Goal: Transaction & Acquisition: Purchase product/service

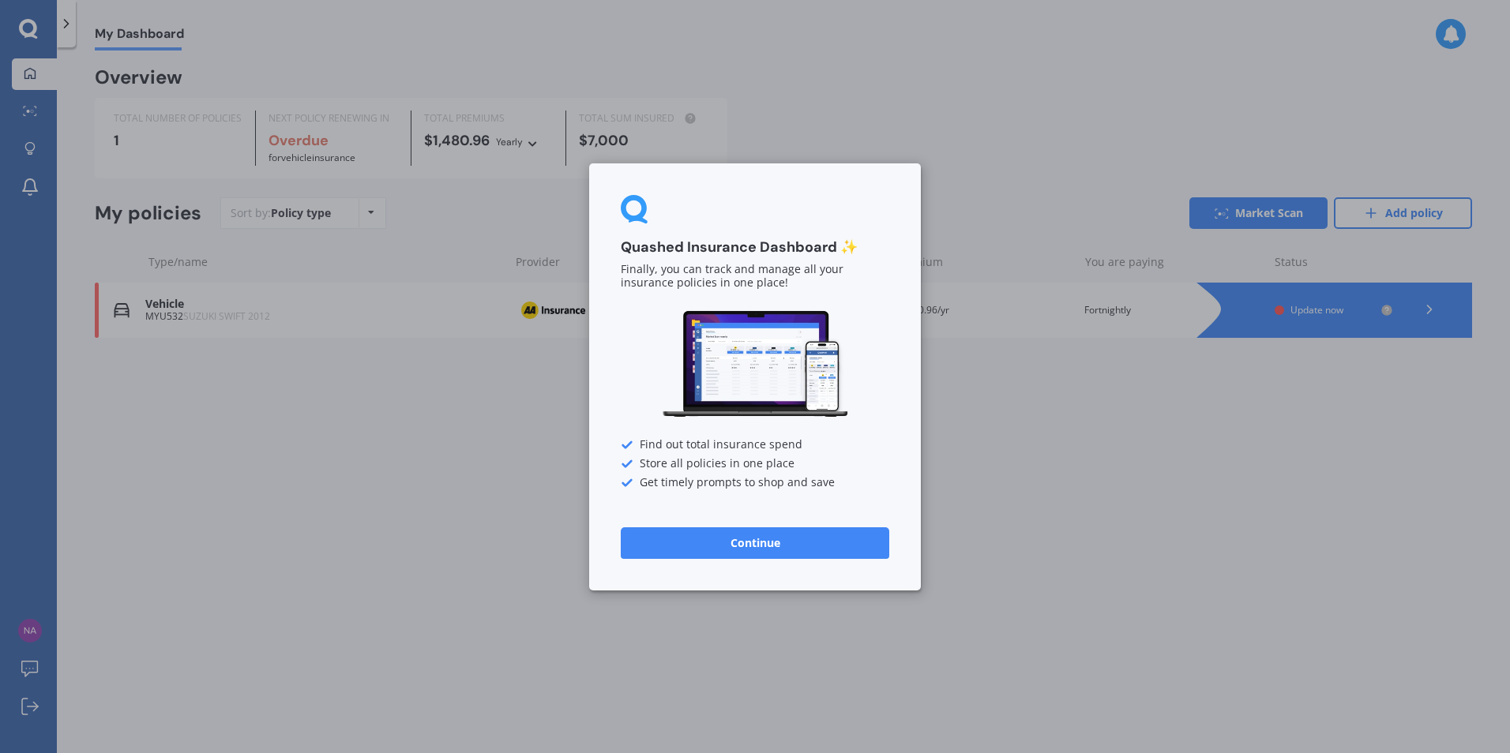
click at [777, 551] on button "Continue" at bounding box center [755, 543] width 268 height 32
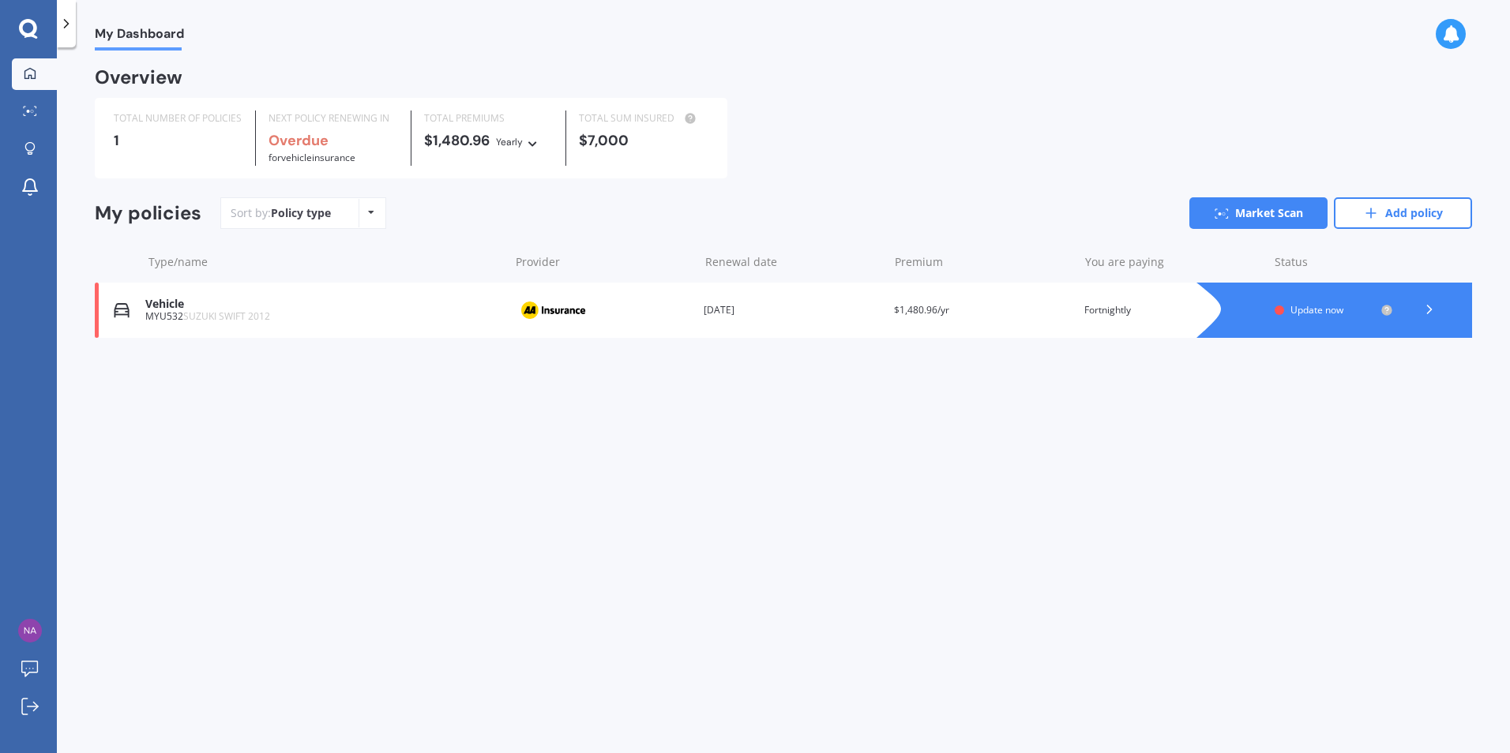
click at [368, 214] on icon at bounding box center [371, 212] width 6 height 9
click at [1261, 211] on link "Market Scan" at bounding box center [1258, 213] width 138 height 32
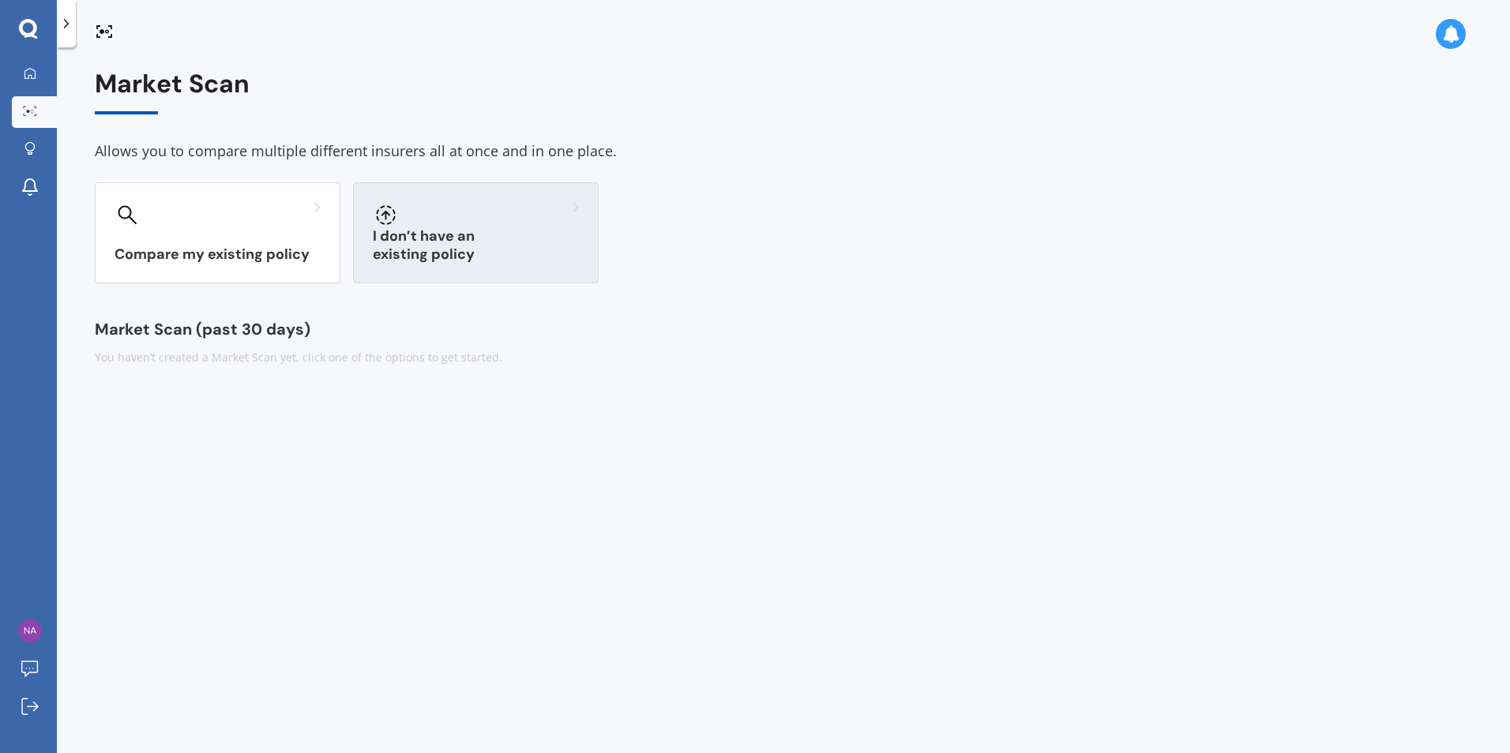
click at [460, 262] on h3 "I don’t have an existing policy" at bounding box center [476, 245] width 206 height 36
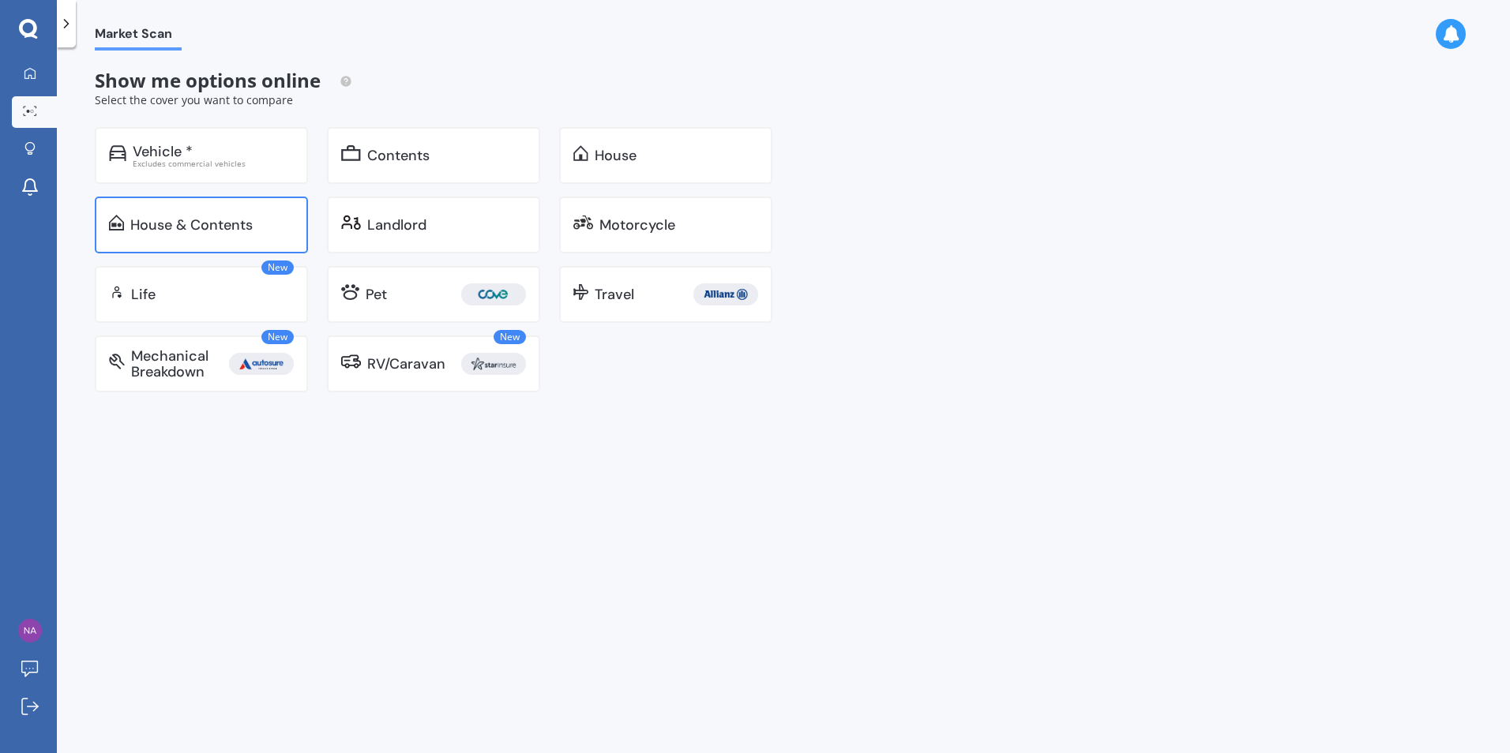
click at [133, 233] on div "House & Contents" at bounding box center [191, 225] width 122 height 16
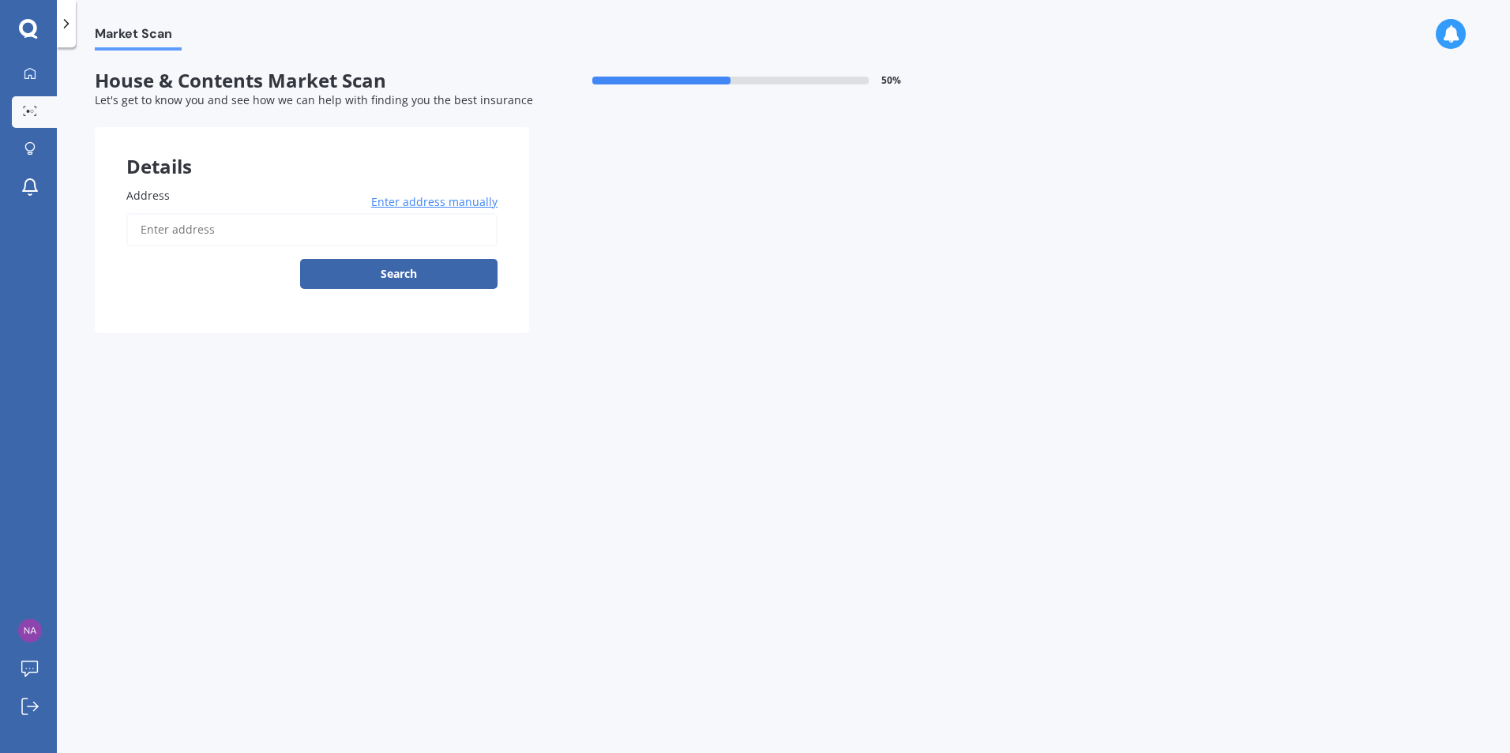
click at [165, 237] on input "Address" at bounding box center [311, 229] width 371 height 33
type input "33A Homestead Place, Welcome Bay, Tauranga 3112"
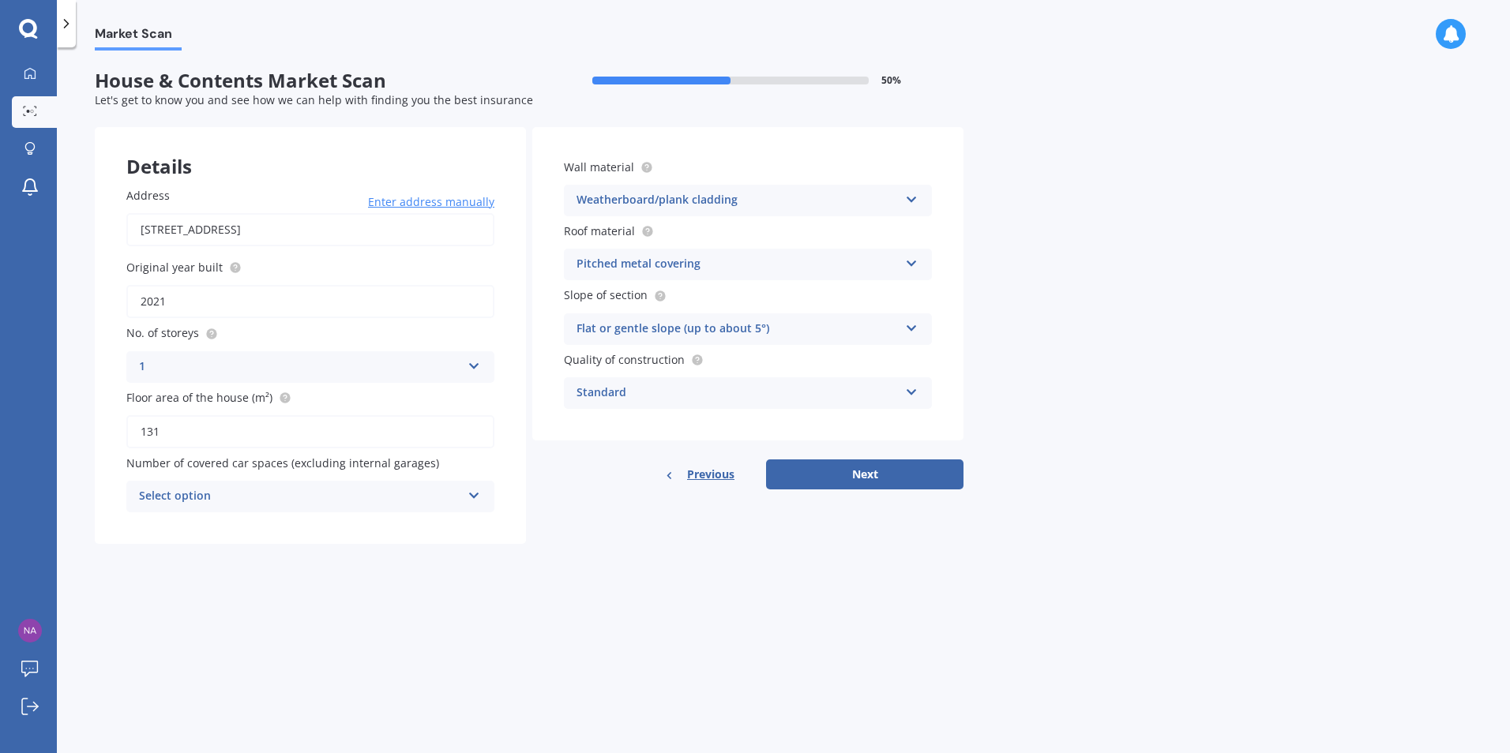
click at [891, 205] on div "Weatherboard/plank cladding" at bounding box center [737, 200] width 322 height 19
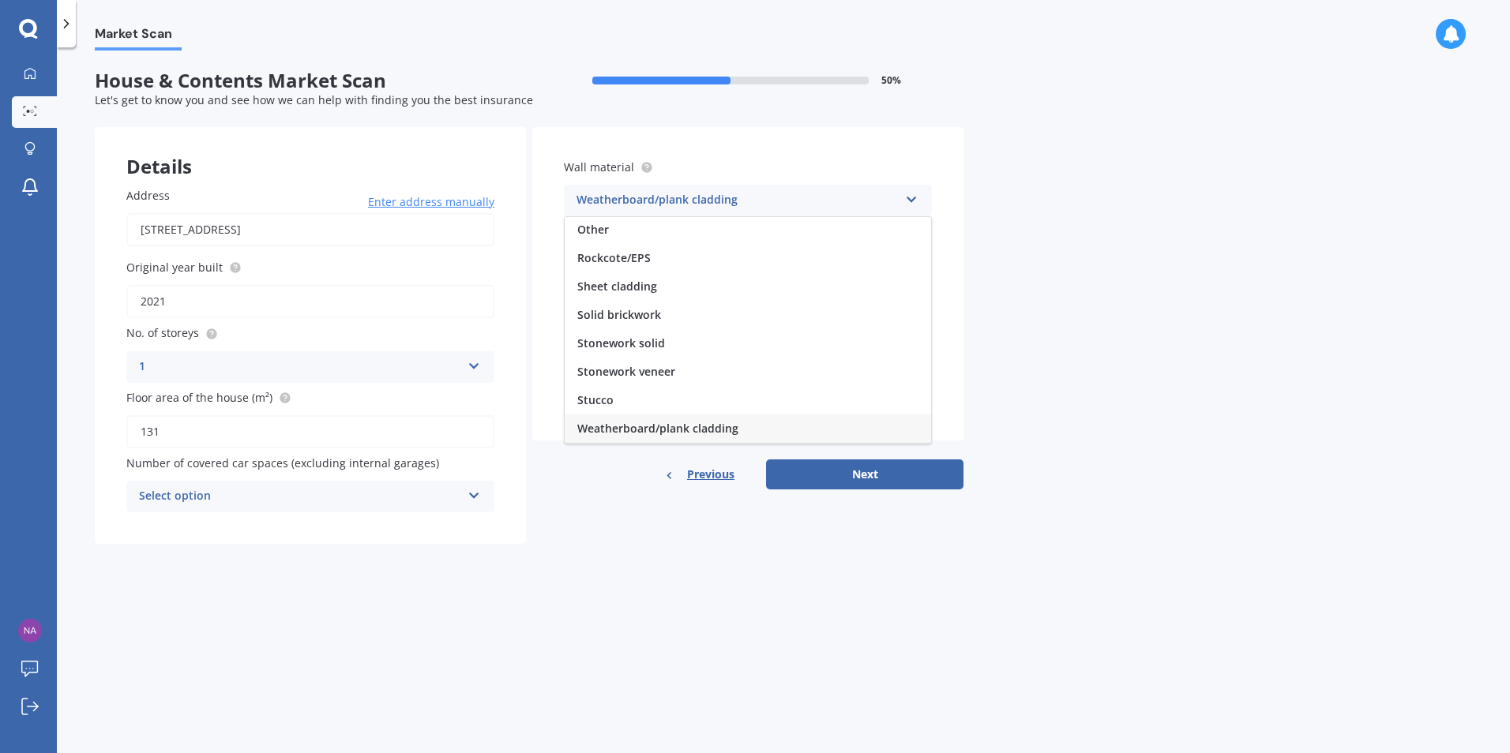
click at [670, 430] on span "Weatherboard/plank cladding" at bounding box center [657, 428] width 161 height 15
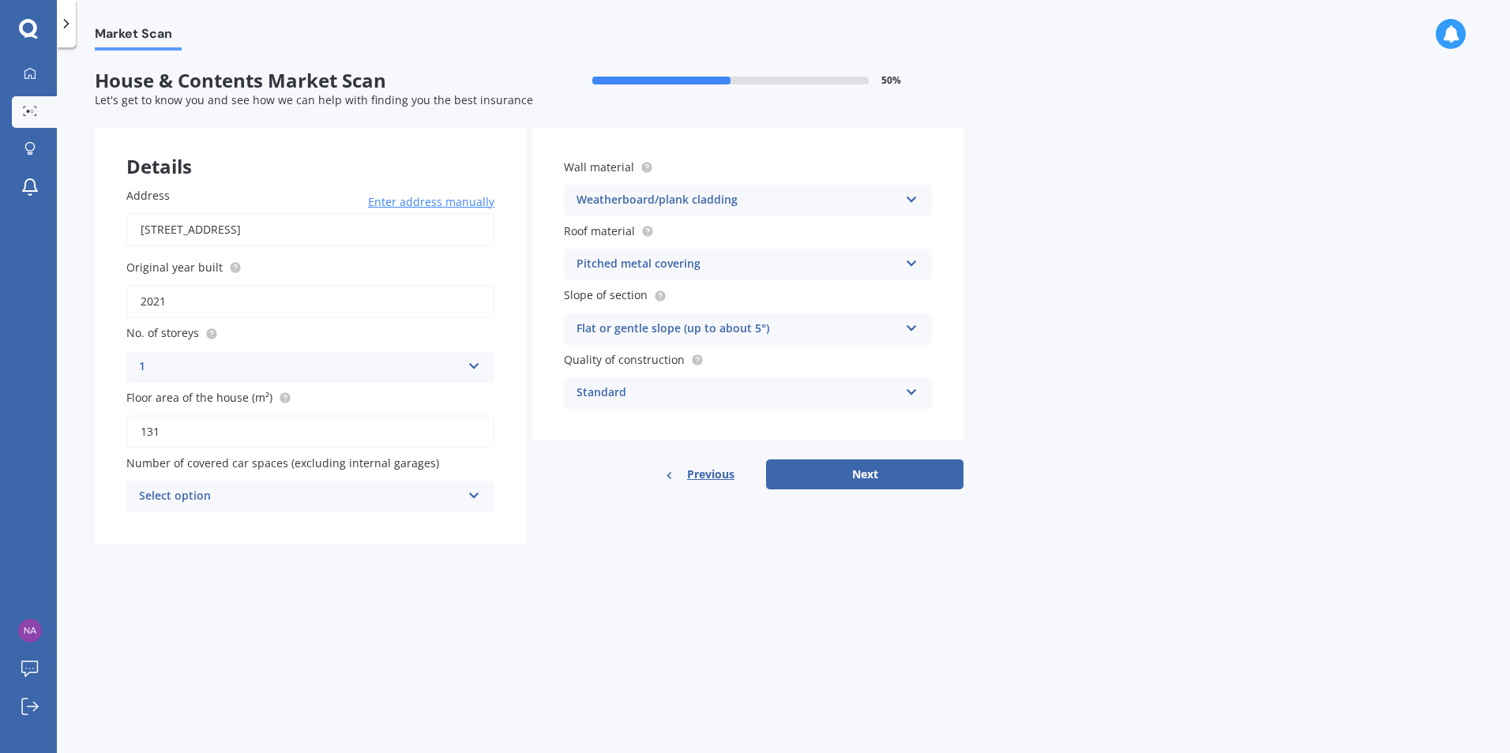
click at [736, 260] on div "Pitched metal covering" at bounding box center [737, 264] width 322 height 19
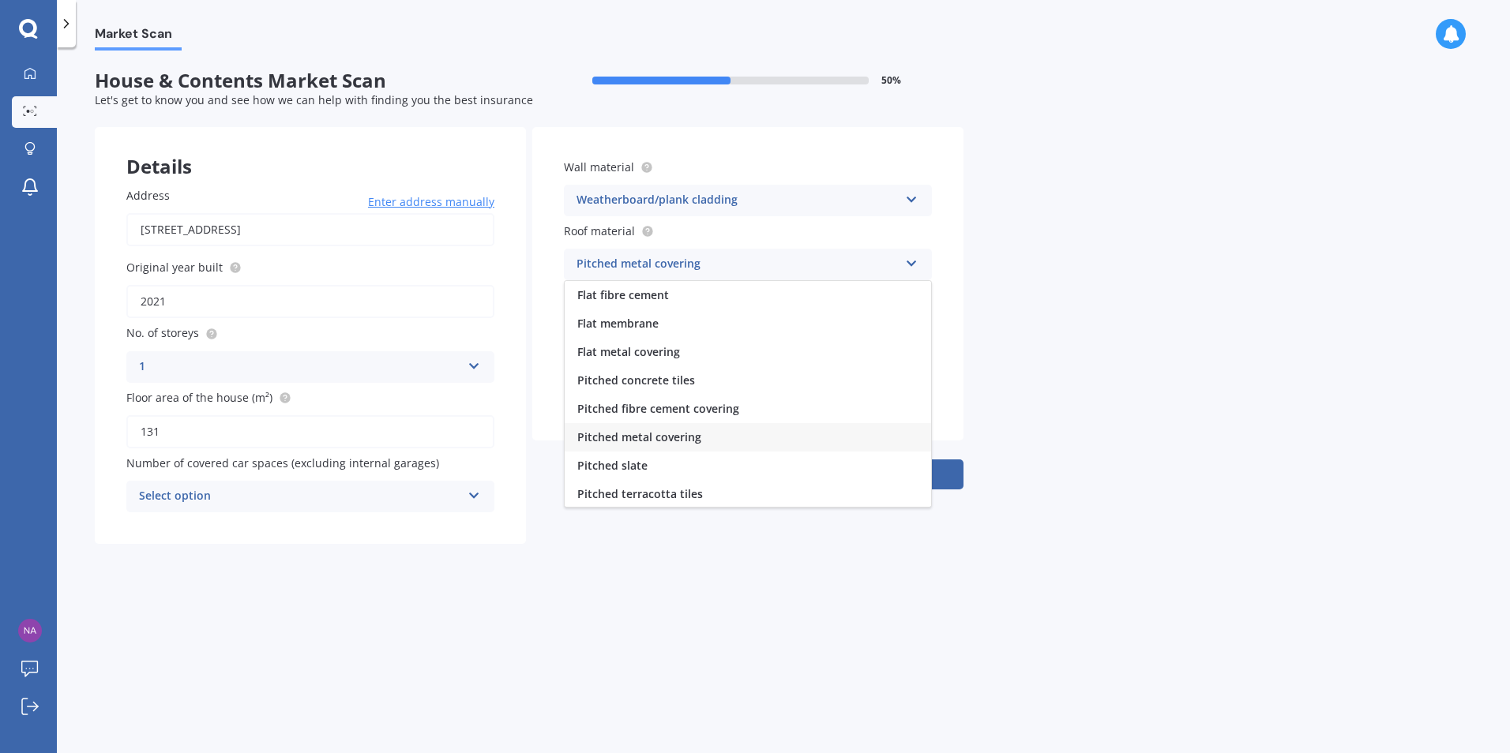
click at [736, 260] on div "Pitched metal covering" at bounding box center [737, 264] width 322 height 19
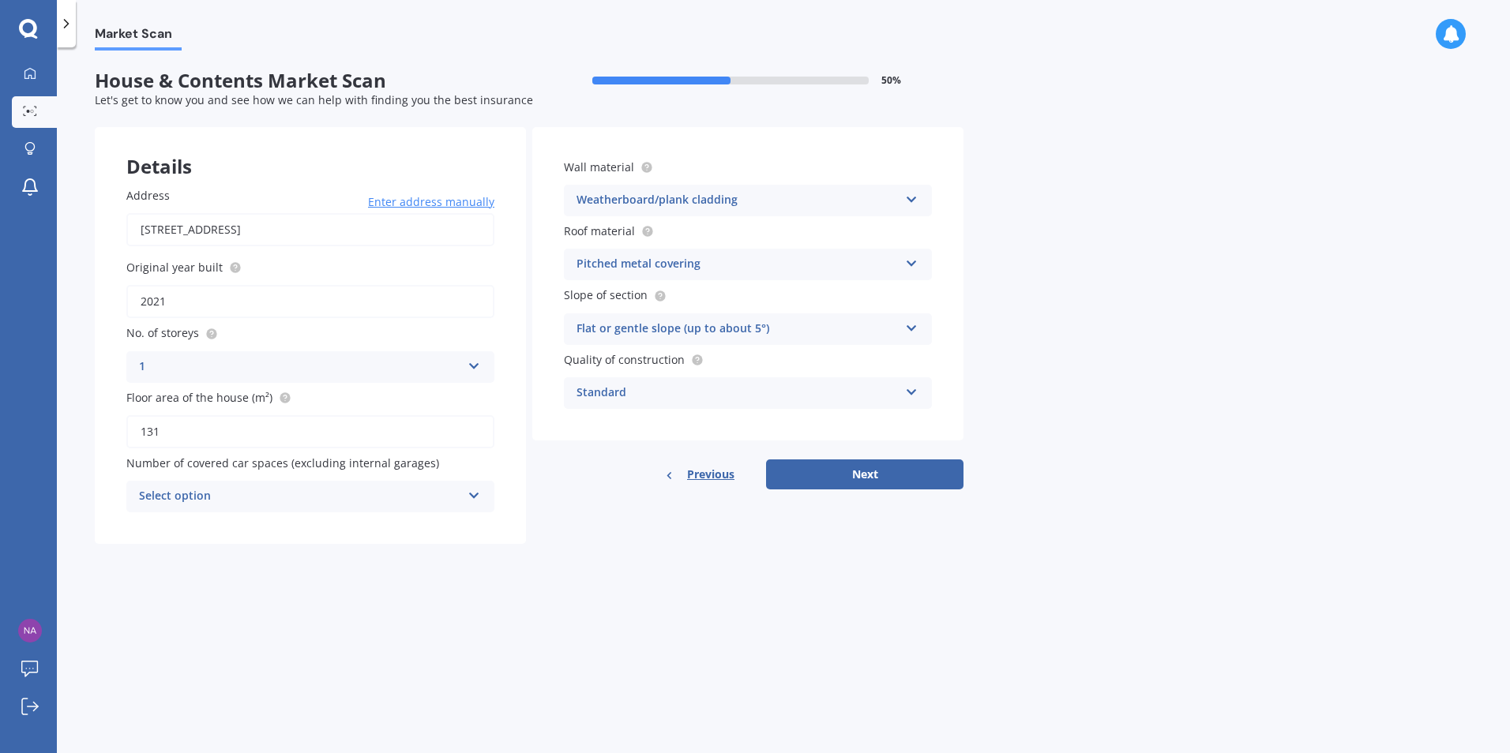
click at [756, 329] on div "Flat or gentle slope (up to about 5°)" at bounding box center [737, 329] width 322 height 19
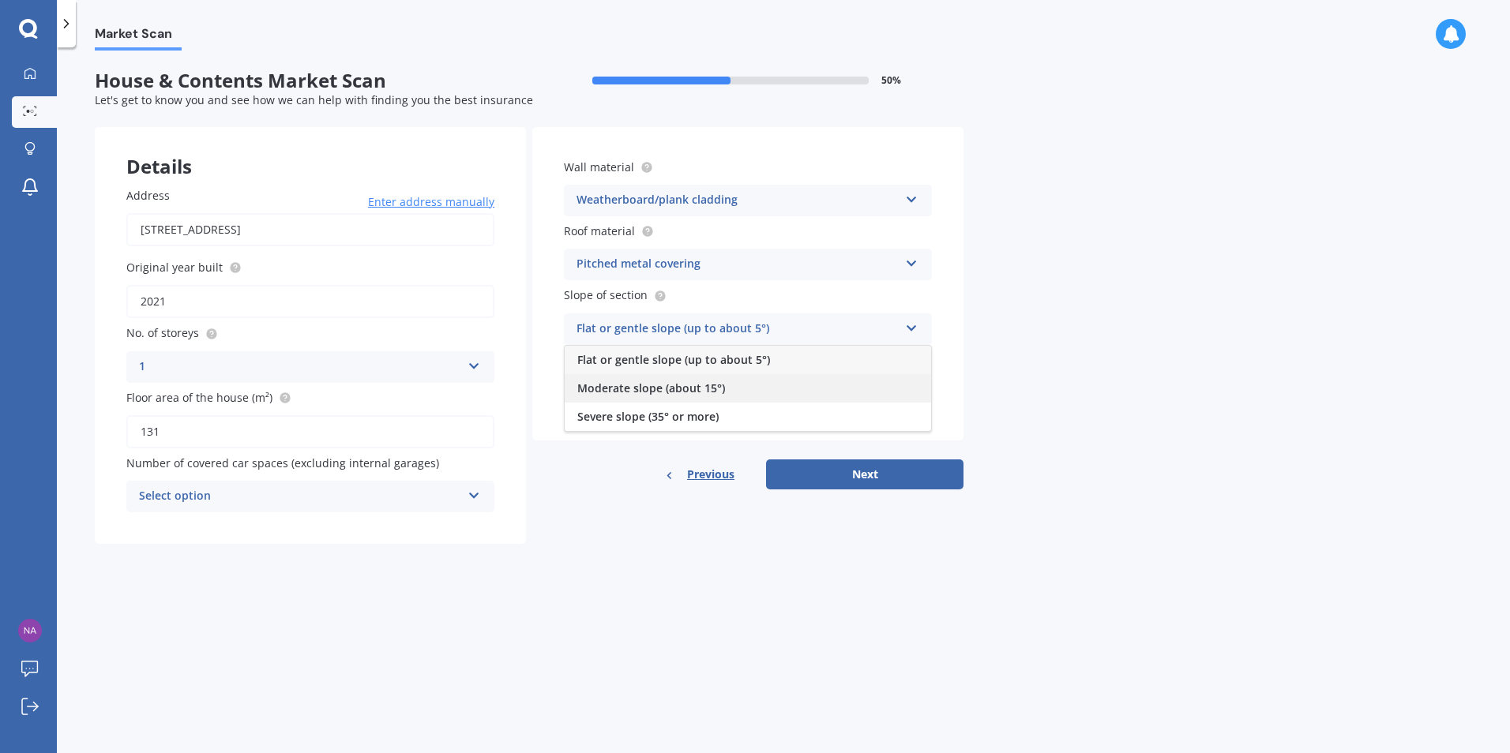
click at [742, 387] on div "Moderate slope (about 15°)" at bounding box center [748, 388] width 366 height 28
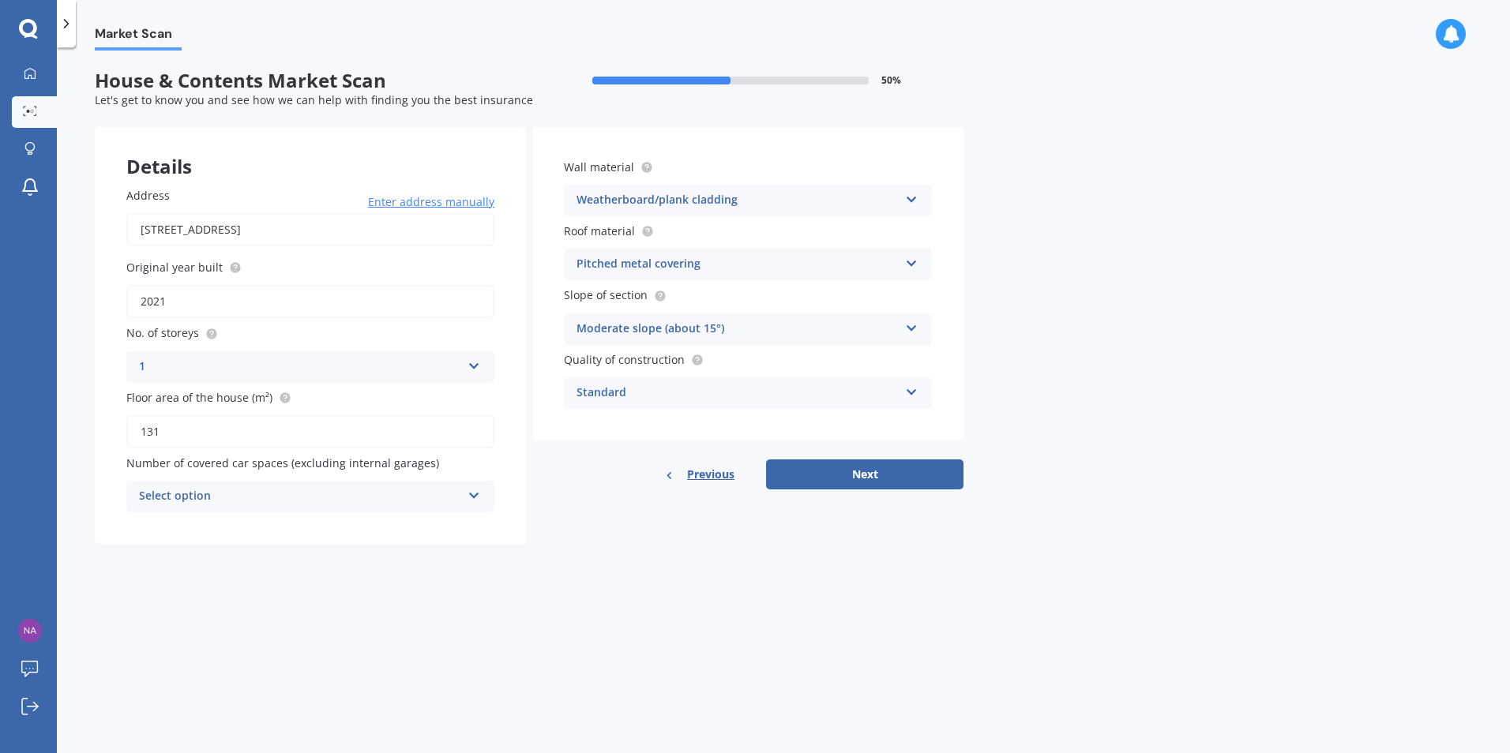
click at [741, 390] on div "Standard" at bounding box center [737, 393] width 322 height 19
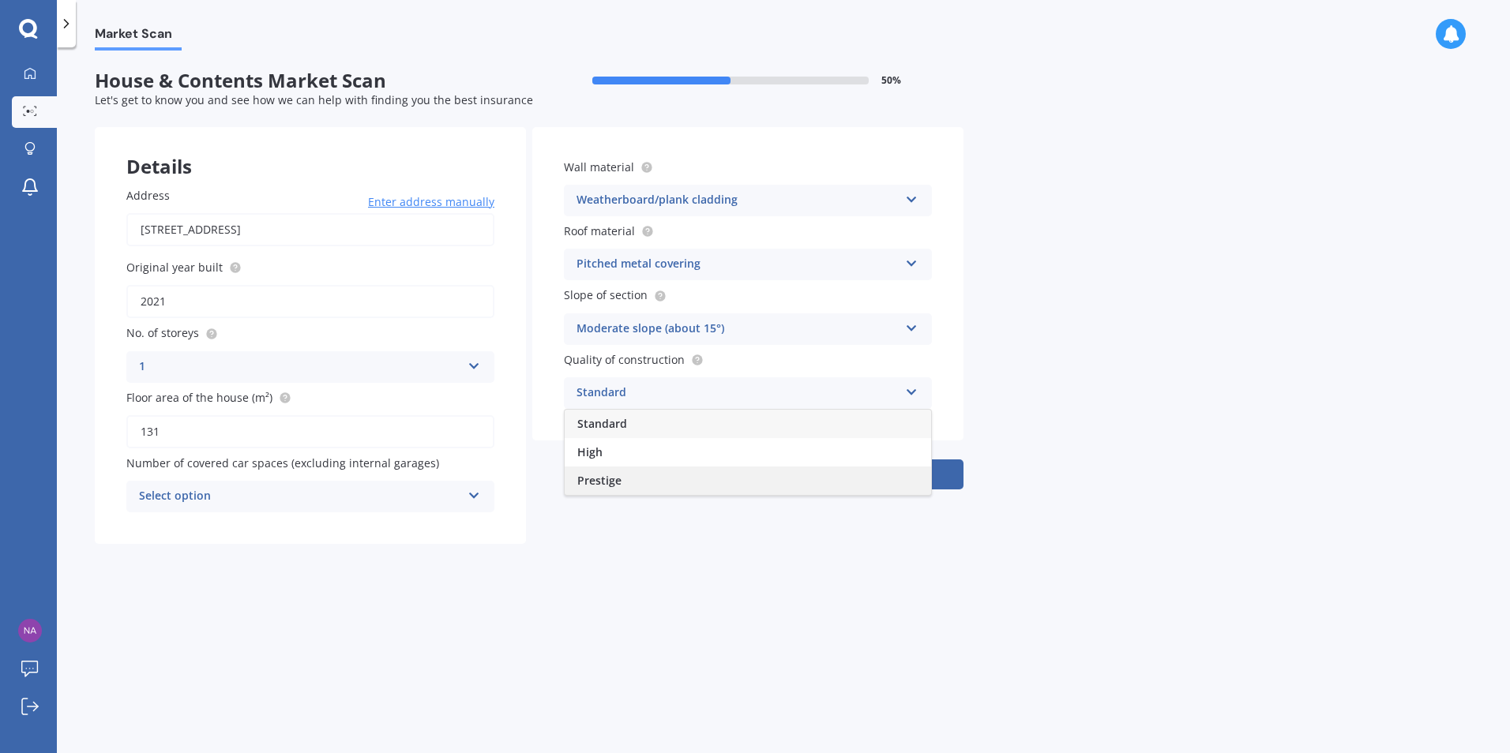
click at [703, 484] on div "Prestige" at bounding box center [748, 481] width 366 height 28
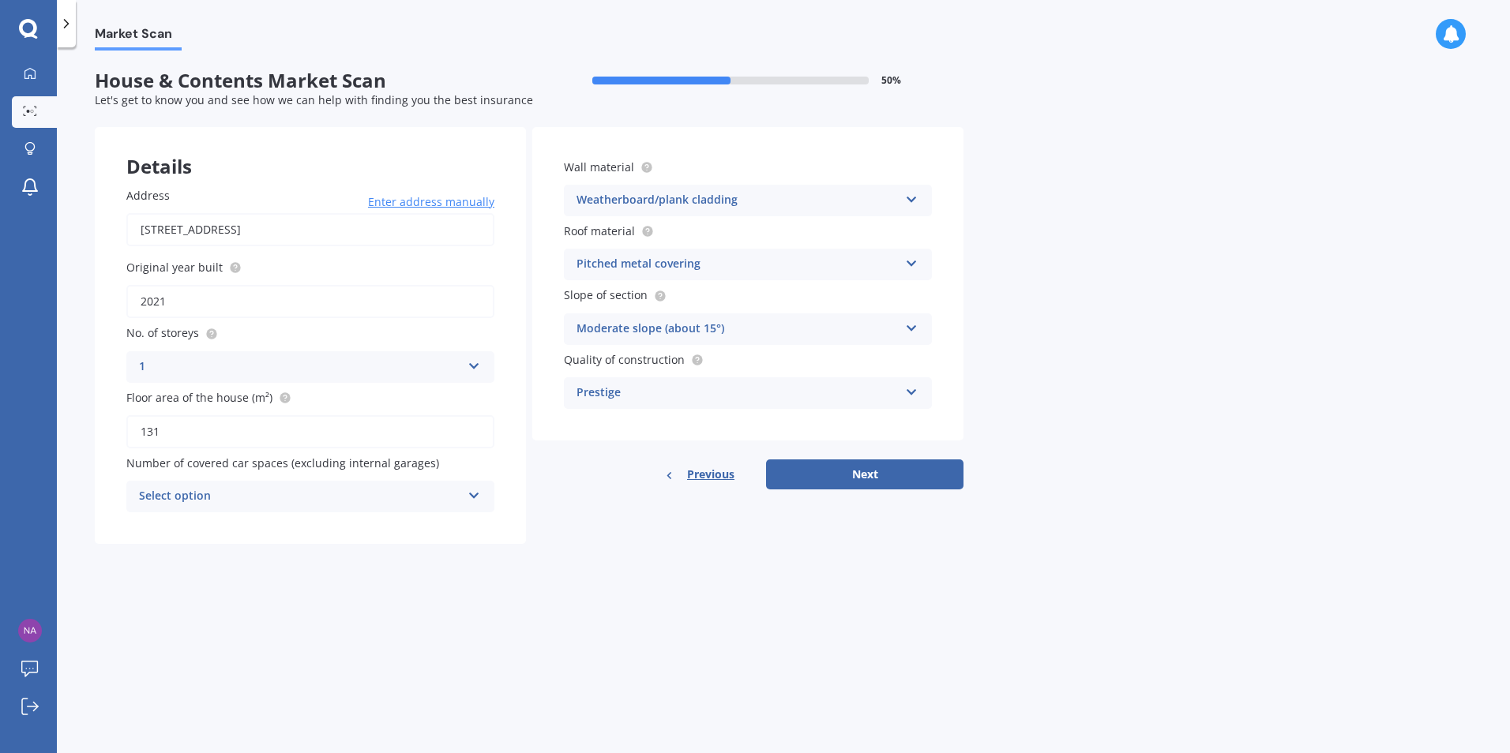
click at [328, 497] on div "Select option" at bounding box center [300, 496] width 322 height 19
click at [325, 577] on div "2" at bounding box center [310, 584] width 366 height 28
click at [227, 498] on div "2" at bounding box center [300, 496] width 322 height 19
click at [203, 549] on div "1" at bounding box center [310, 556] width 366 height 28
click at [873, 475] on button "Next" at bounding box center [864, 475] width 197 height 30
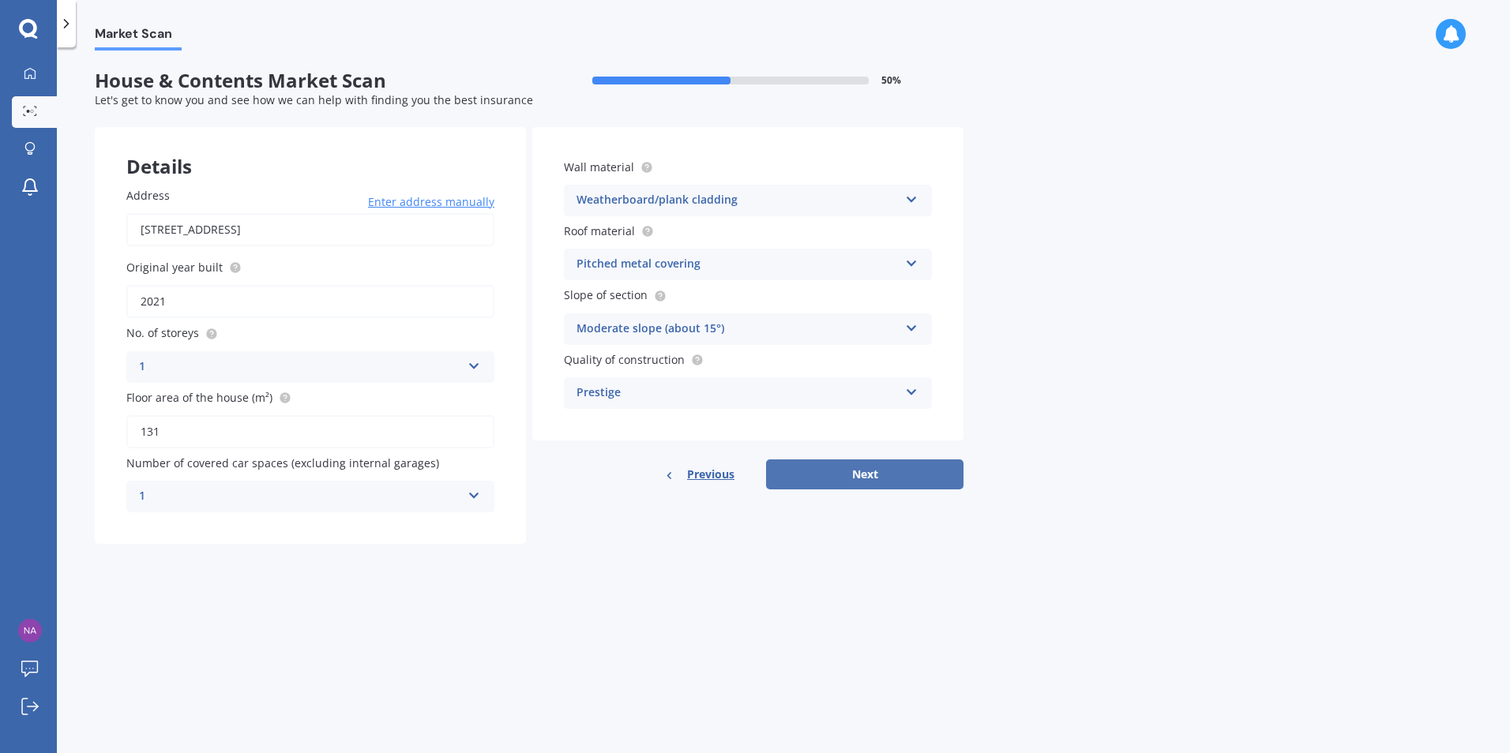
select select "29"
select select "11"
select select "1983"
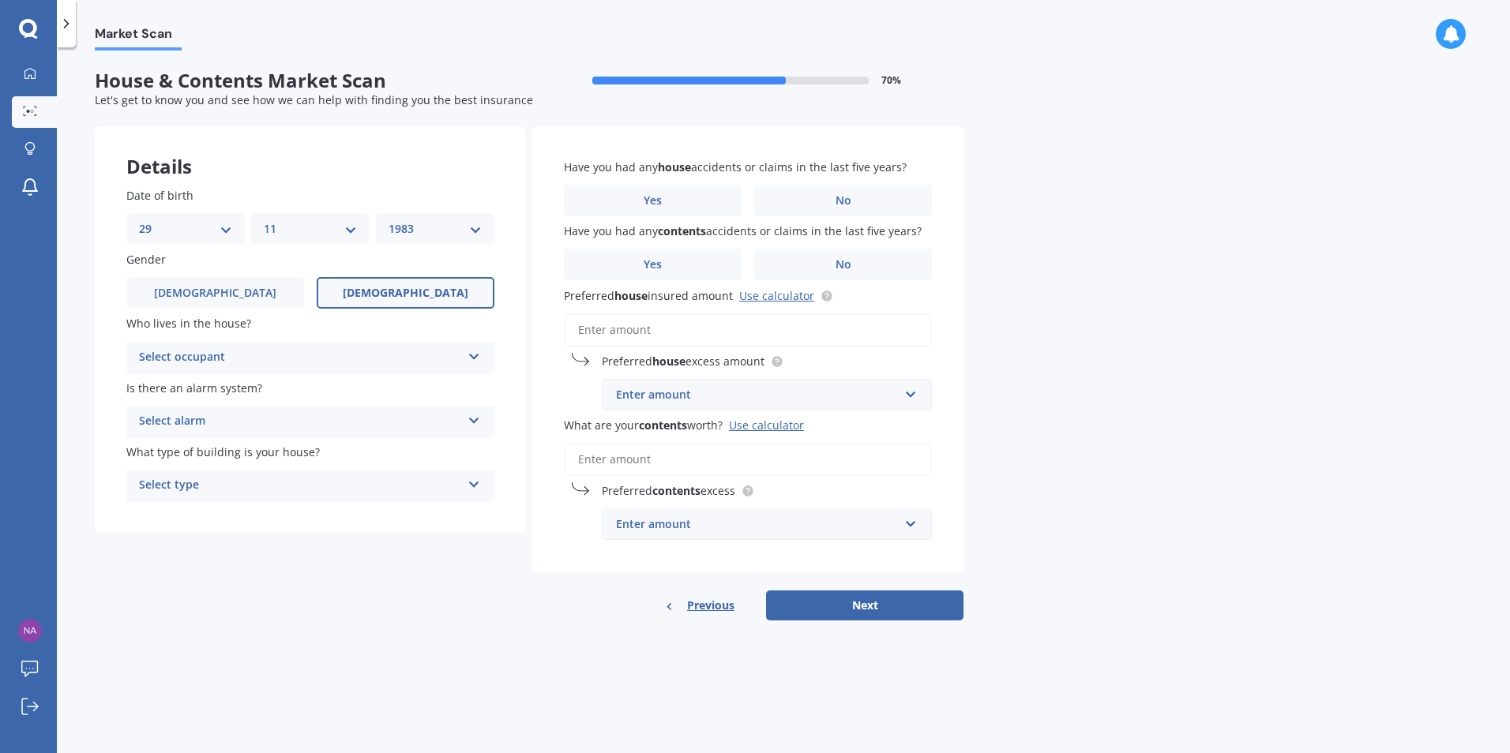
click at [426, 361] on div "Select occupant" at bounding box center [300, 357] width 322 height 19
click at [422, 393] on div "Owner" at bounding box center [310, 388] width 366 height 28
click at [402, 478] on div "Select type" at bounding box center [300, 485] width 322 height 19
click at [404, 516] on div "Freestanding" at bounding box center [310, 516] width 366 height 28
click at [783, 199] on label "No" at bounding box center [843, 201] width 178 height 32
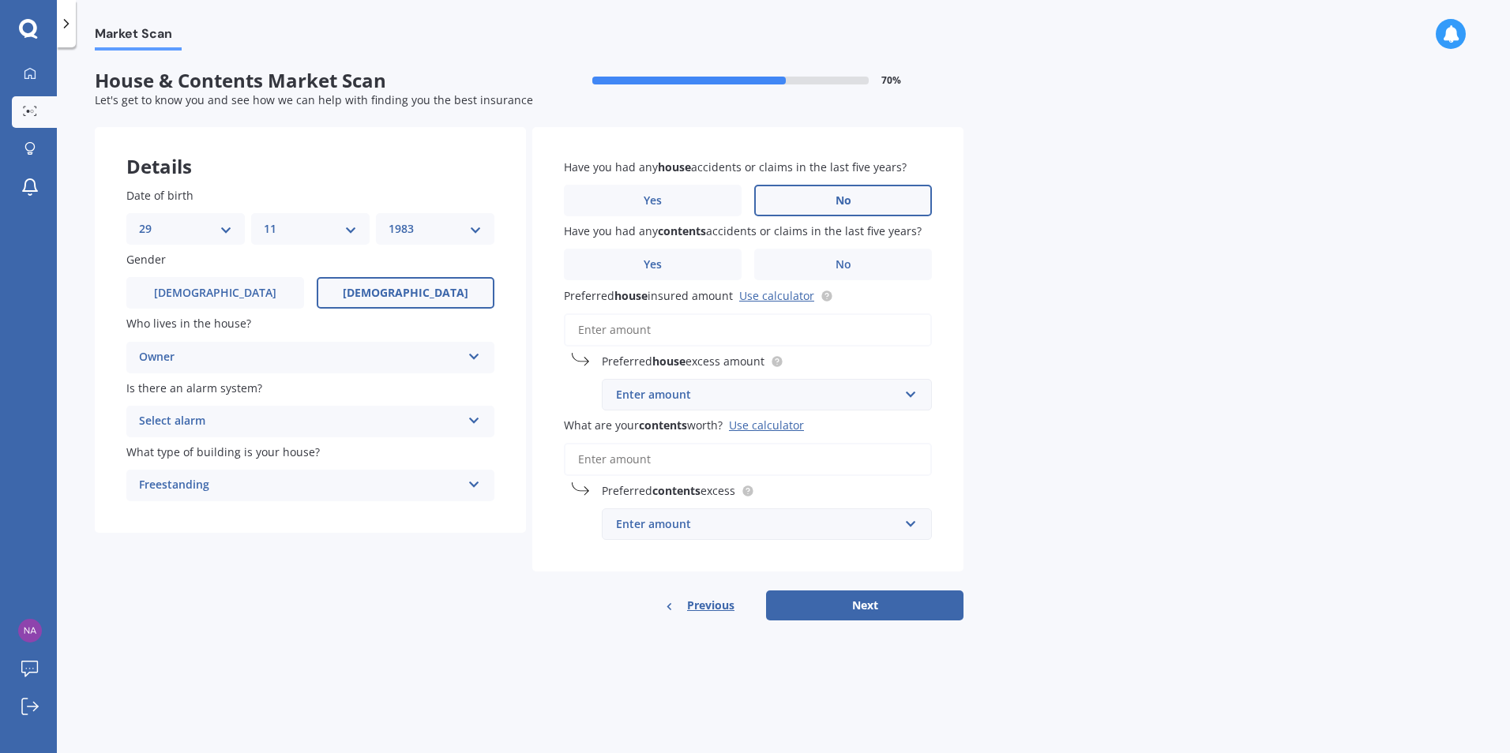
click at [0, 0] on input "No" at bounding box center [0, 0] width 0 height 0
click at [800, 261] on label "No" at bounding box center [843, 265] width 178 height 32
click at [0, 0] on input "No" at bounding box center [0, 0] width 0 height 0
click at [663, 332] on input "Preferred house insured amount Use calculator" at bounding box center [748, 330] width 368 height 33
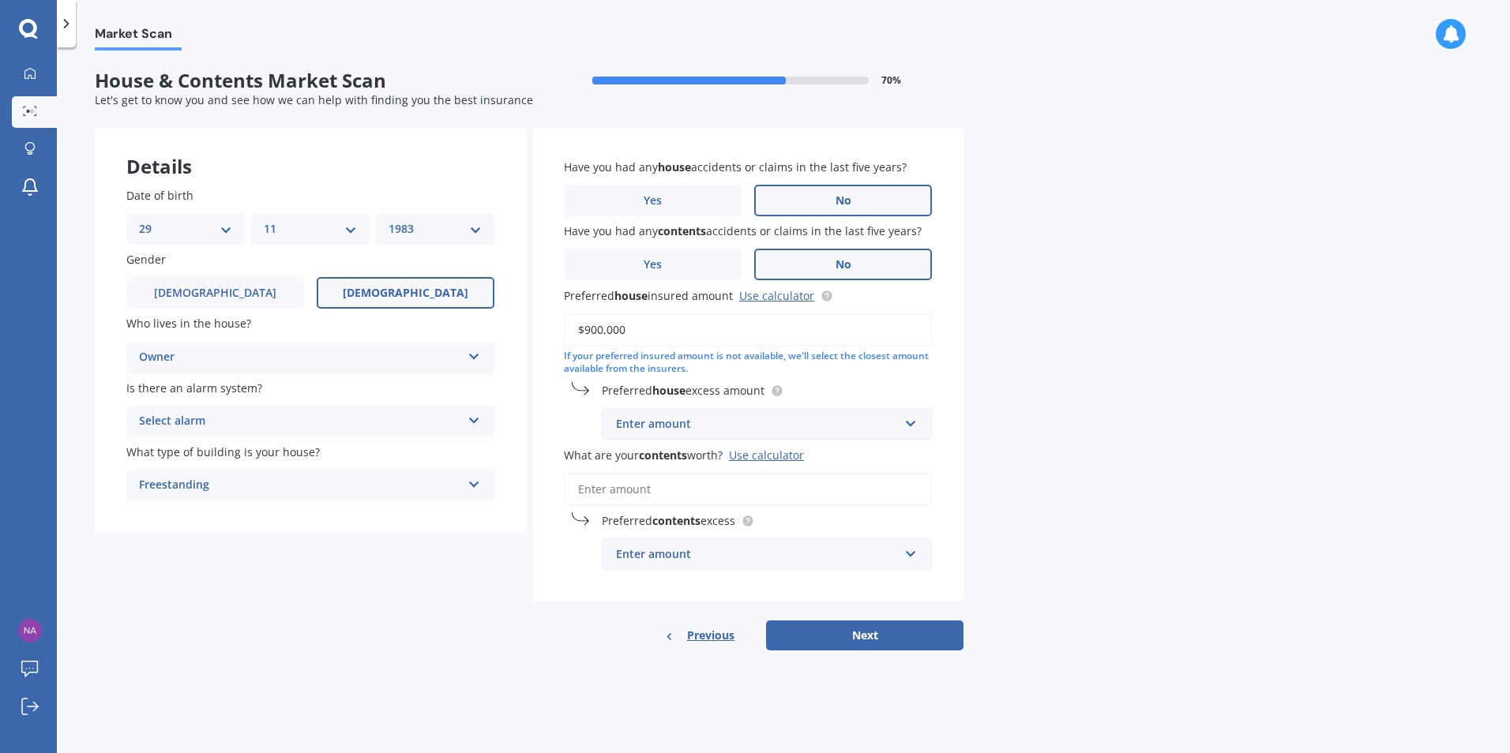
type input "$900,000"
click at [712, 422] on div "Enter amount" at bounding box center [757, 423] width 283 height 17
click at [678, 518] on div "$500" at bounding box center [767, 512] width 329 height 29
click at [675, 429] on div "$500" at bounding box center [757, 423] width 283 height 17
click at [670, 512] on div "$500" at bounding box center [767, 512] width 329 height 29
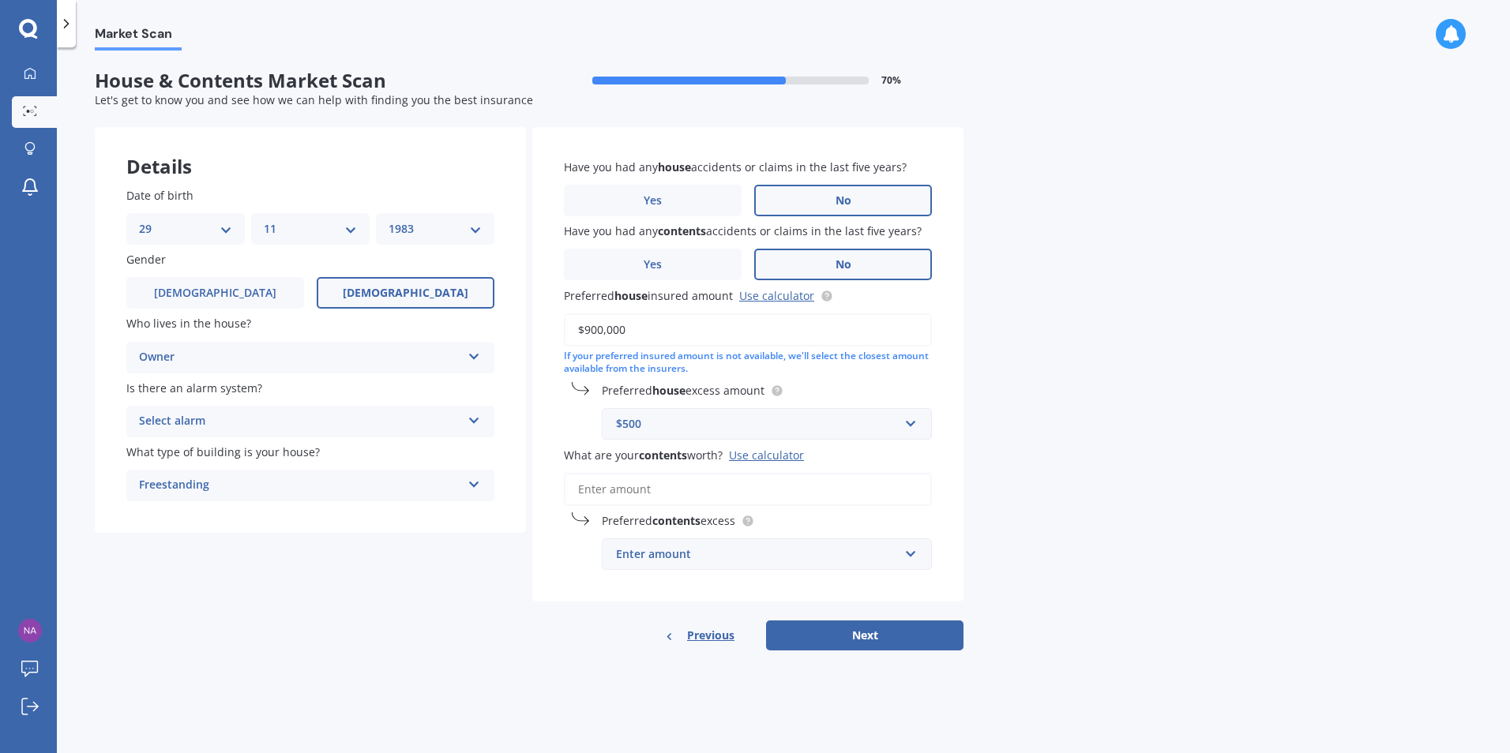
click at [759, 458] on div "Use calculator" at bounding box center [766, 455] width 75 height 15
click at [759, 473] on input "What are your contents worth? Use calculator" at bounding box center [748, 489] width 368 height 33
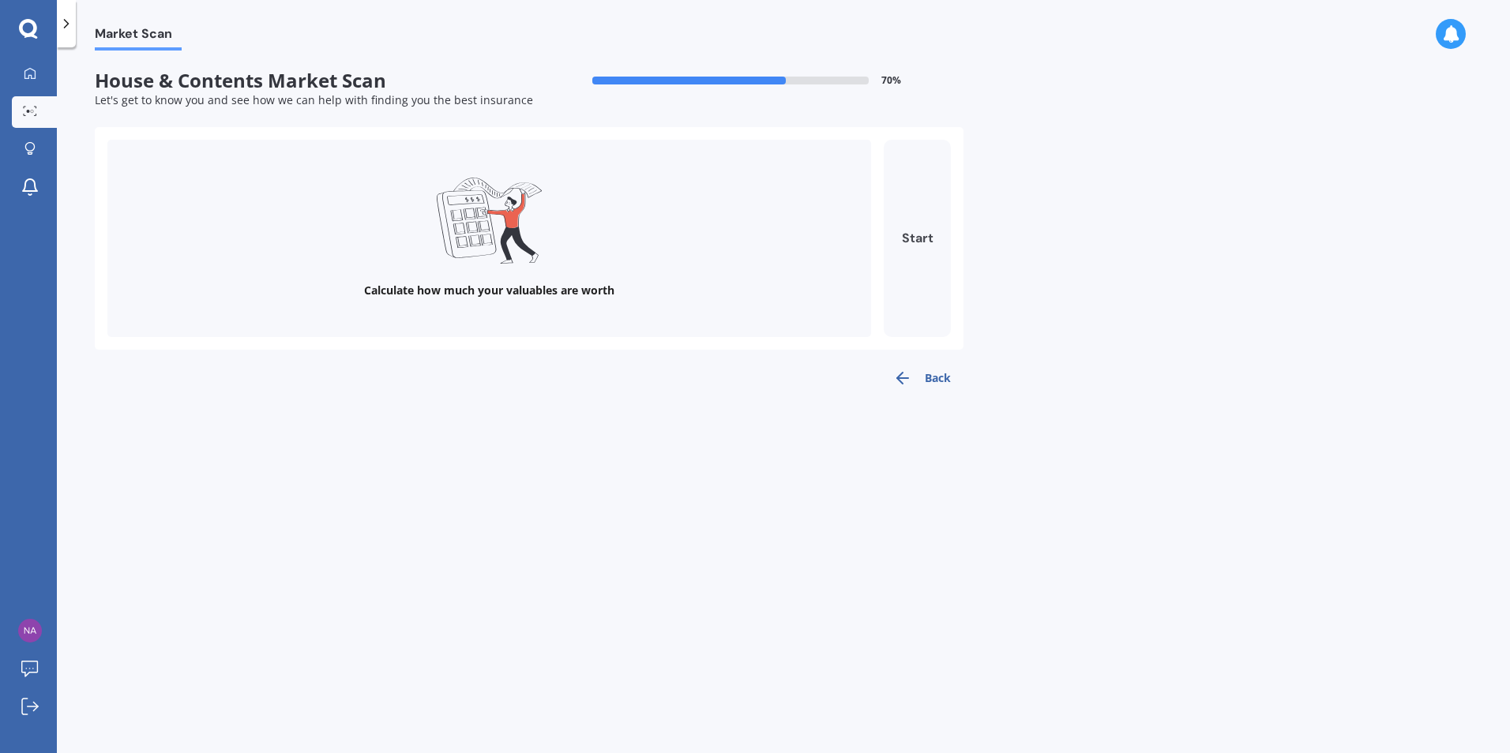
click at [921, 212] on button "Start" at bounding box center [917, 238] width 67 height 197
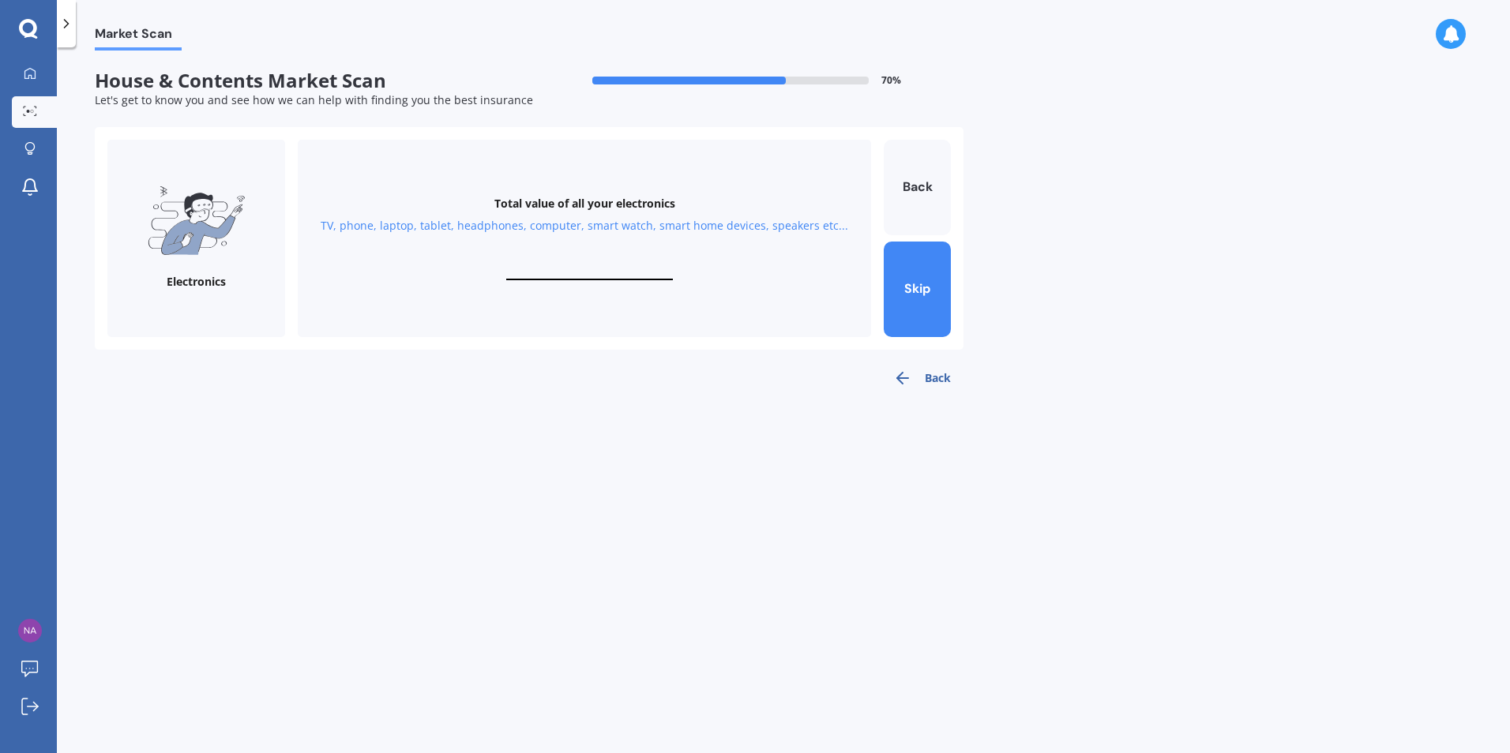
click at [933, 383] on button "Back" at bounding box center [922, 378] width 83 height 32
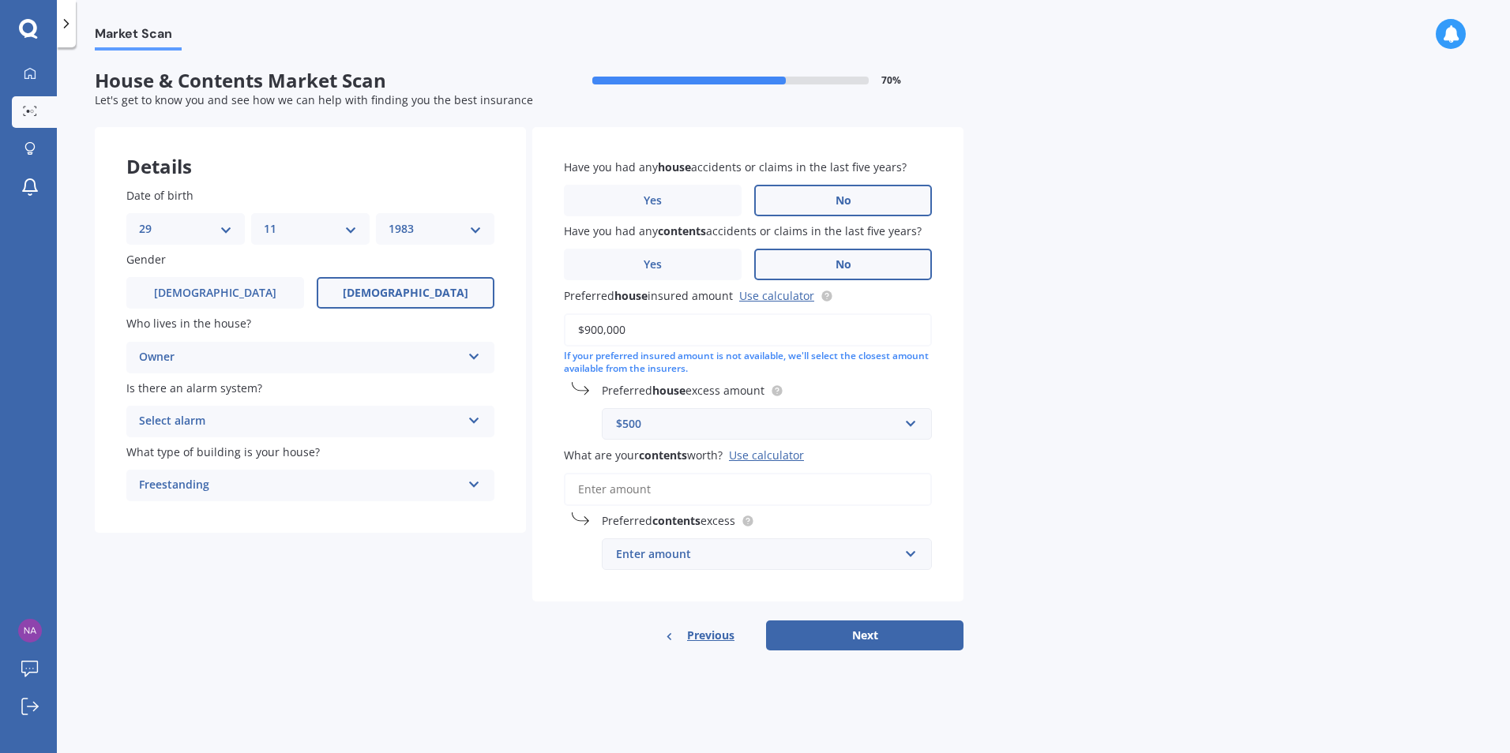
click at [678, 494] on input "What are your contents worth? Use calculator" at bounding box center [748, 489] width 368 height 33
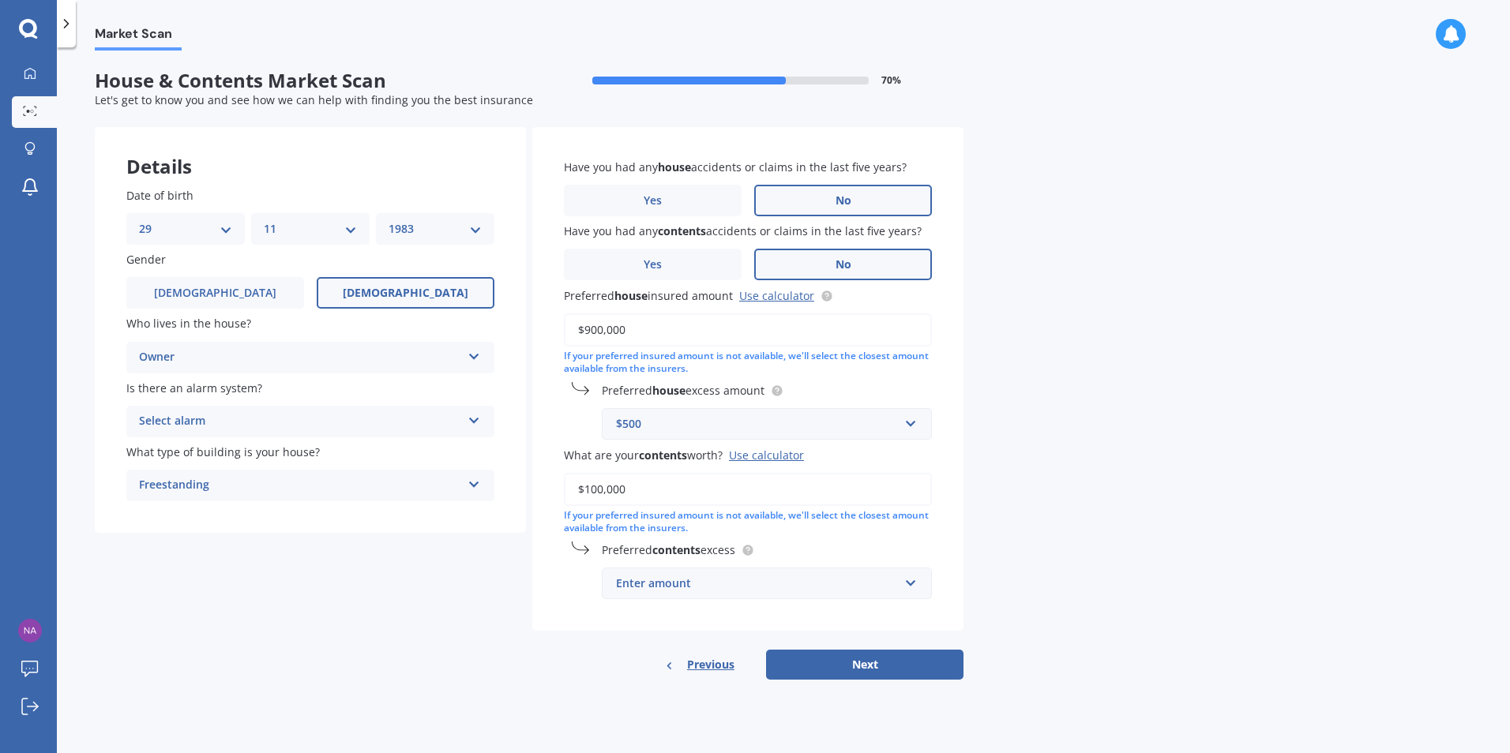
type input "$100,000"
click at [743, 585] on div "Enter amount" at bounding box center [757, 583] width 283 height 17
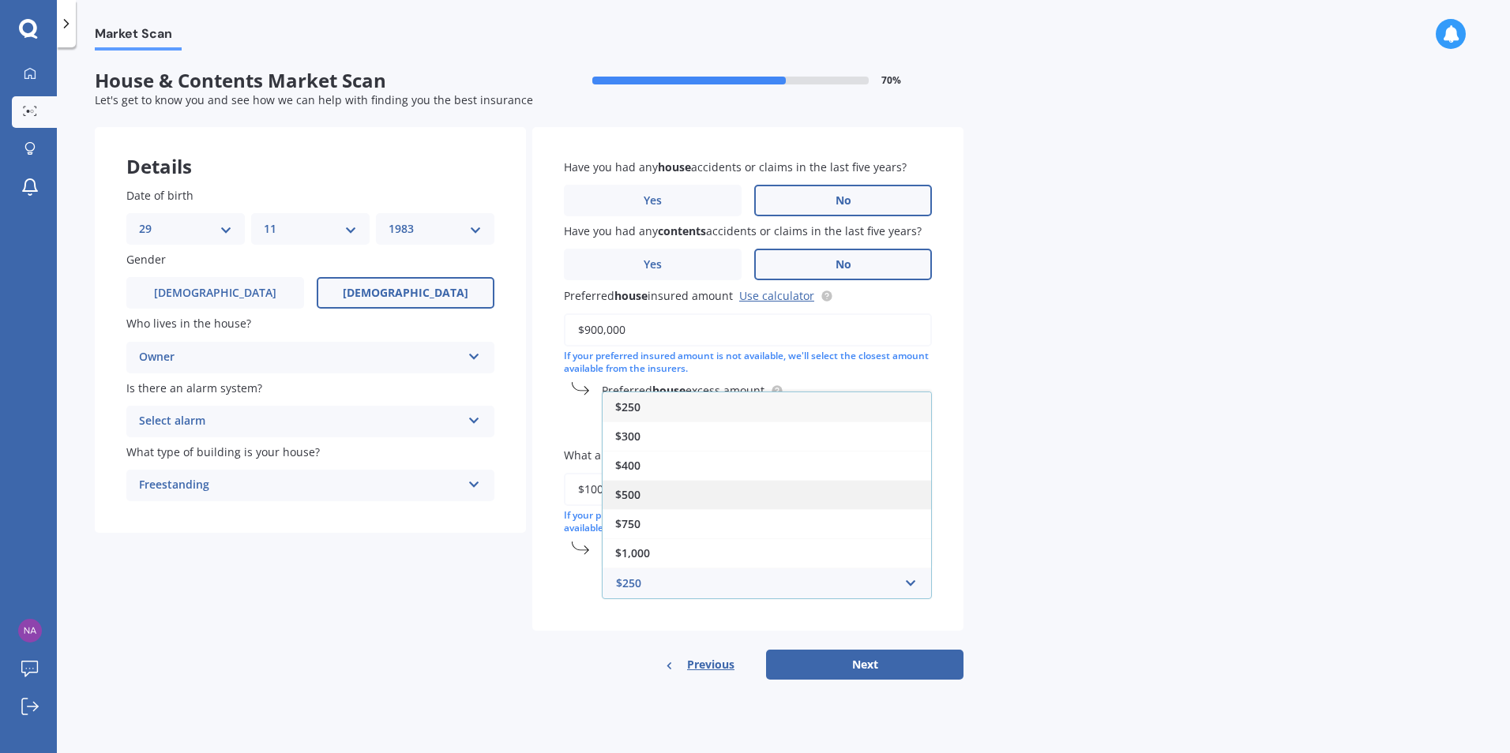
click at [717, 493] on div "$500" at bounding box center [767, 494] width 329 height 29
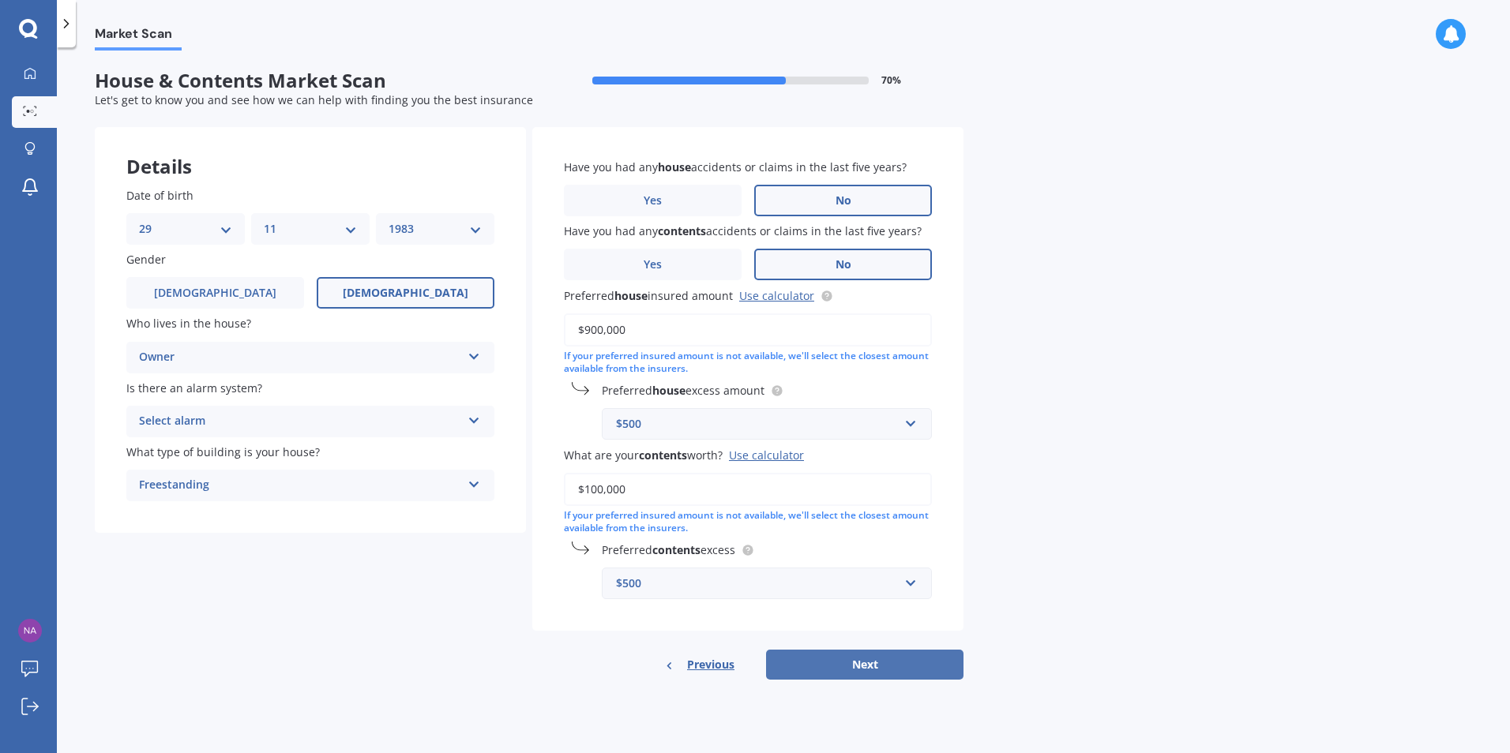
click at [845, 674] on button "Next" at bounding box center [864, 665] width 197 height 30
click at [424, 417] on div "Select alarm" at bounding box center [303, 421] width 314 height 17
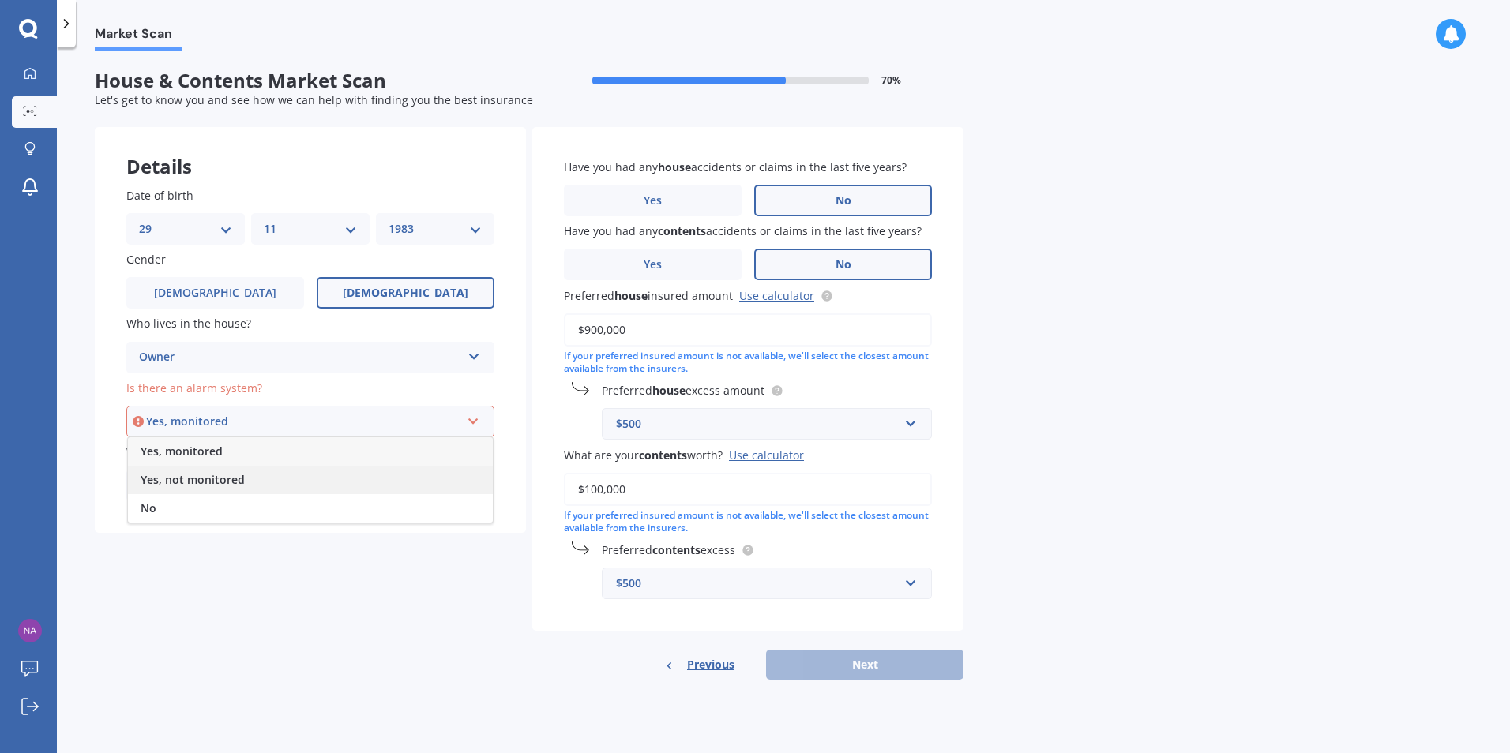
click at [389, 481] on div "Yes, not monitored" at bounding box center [310, 480] width 365 height 28
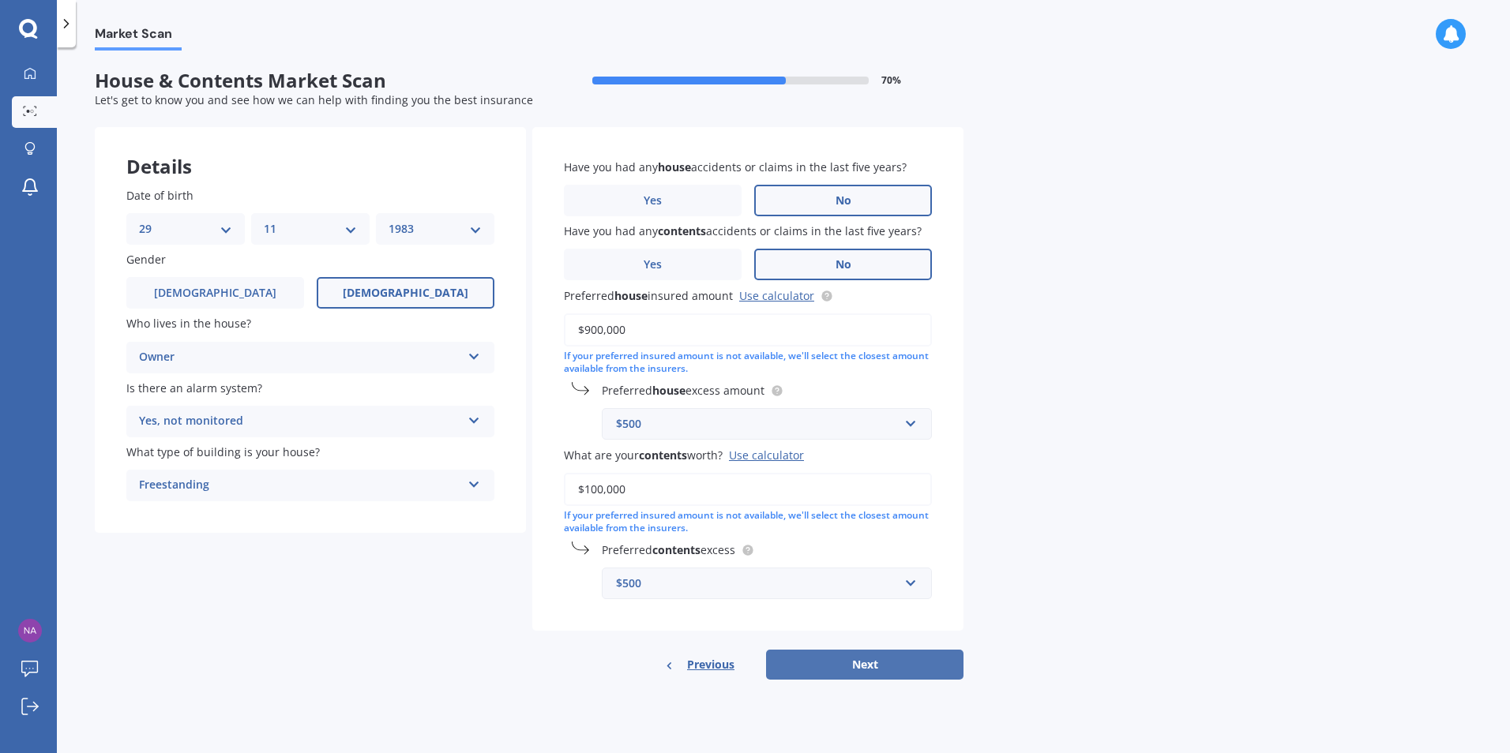
click at [889, 666] on button "Next" at bounding box center [864, 665] width 197 height 30
select select "29"
select select "11"
select select "1983"
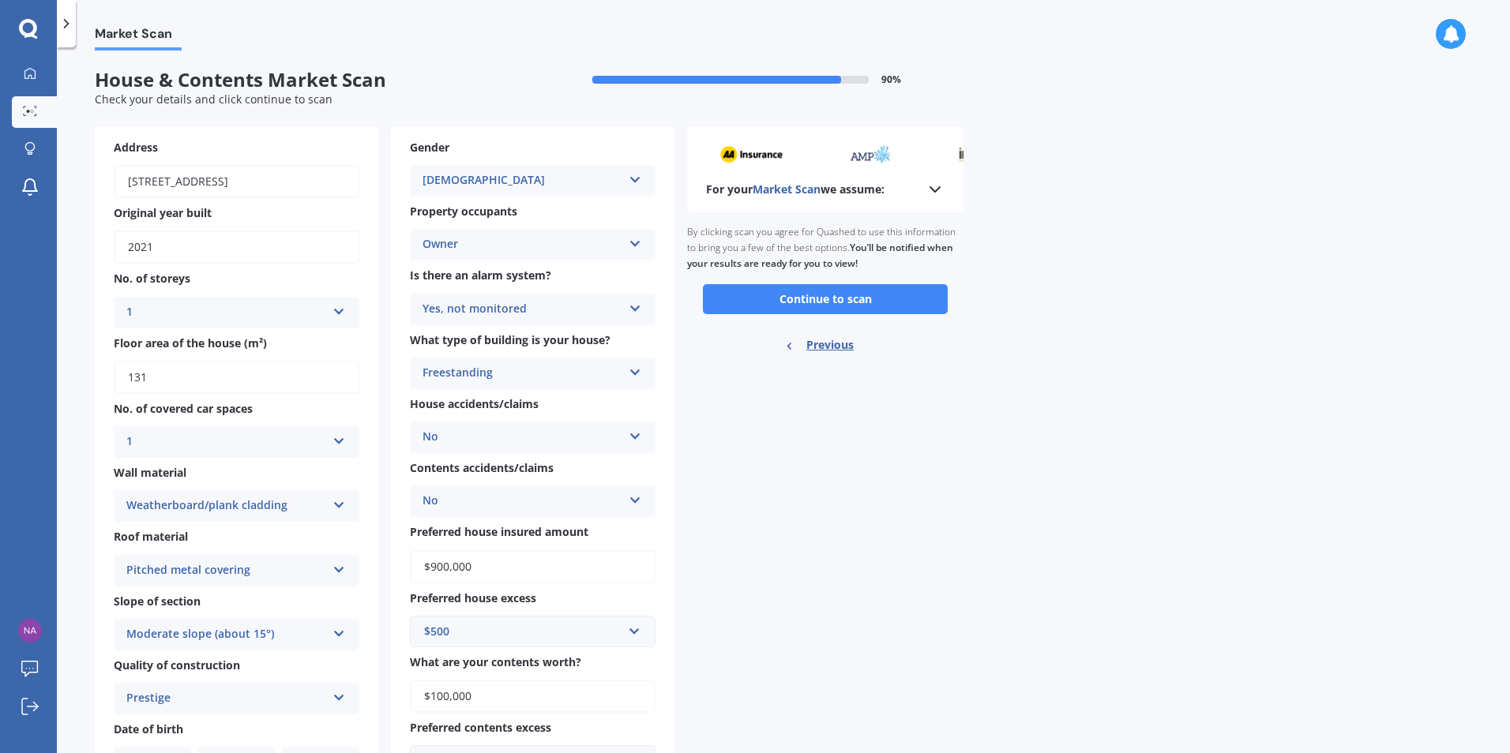
scroll to position [0, 0]
click at [821, 299] on button "Continue to scan" at bounding box center [825, 300] width 245 height 30
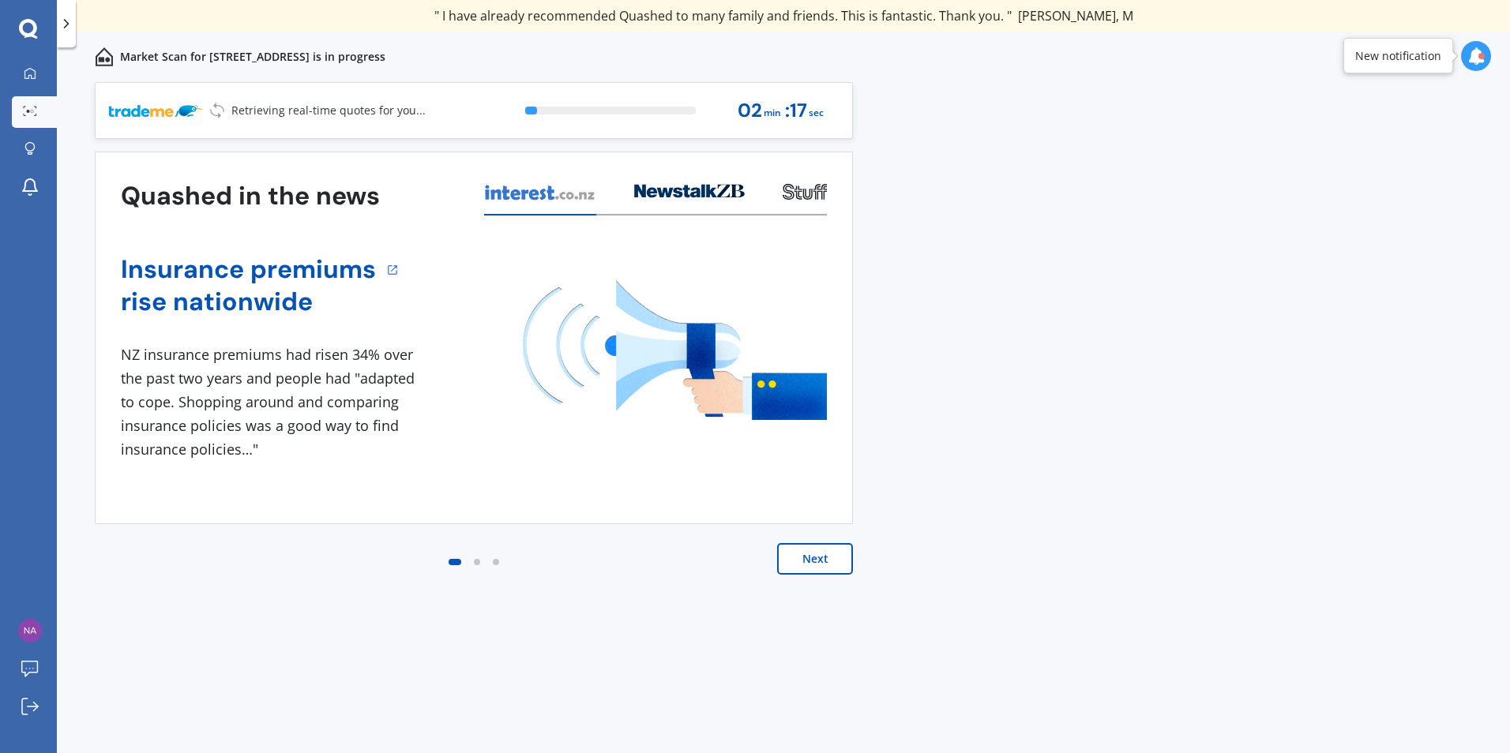
click at [813, 555] on button "Next" at bounding box center [815, 559] width 76 height 32
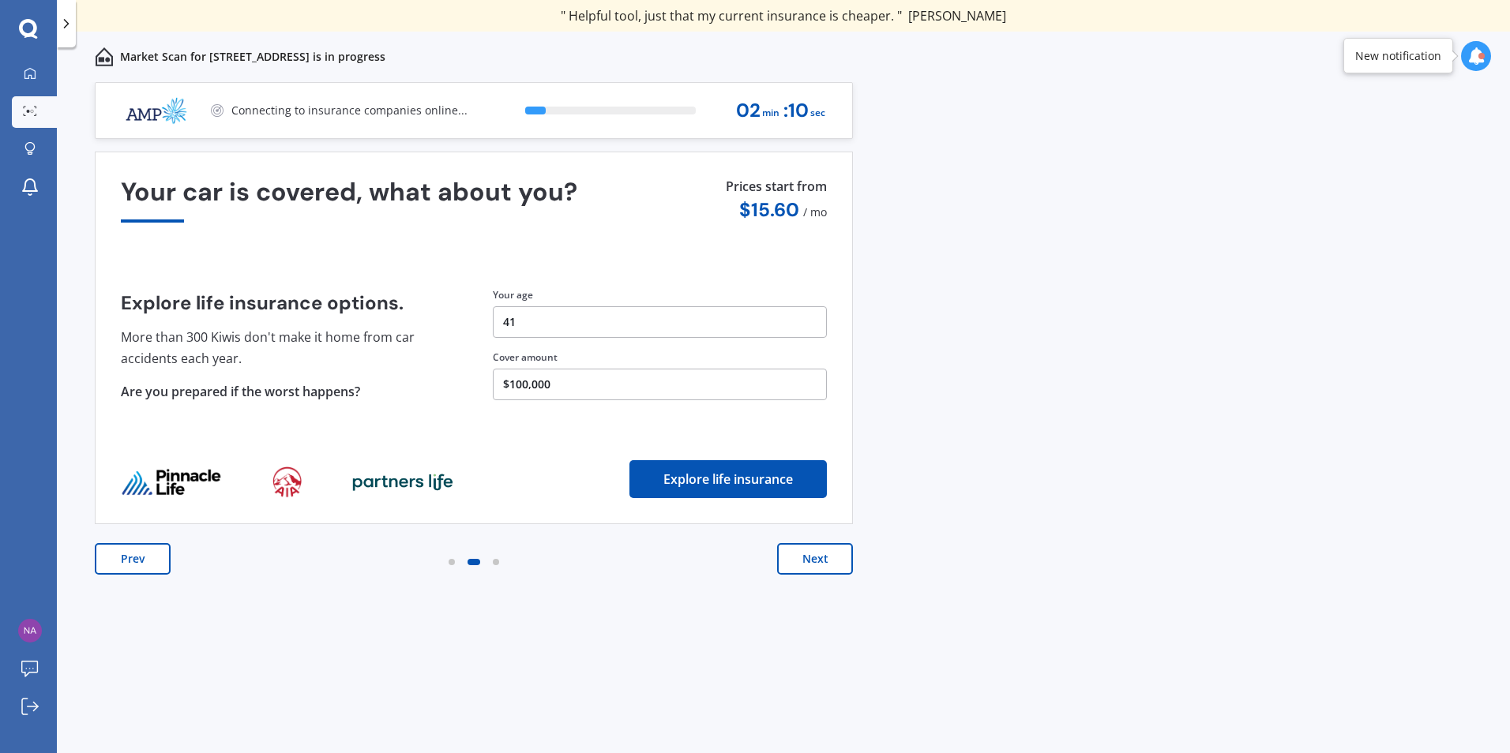
click at [811, 554] on button "Next" at bounding box center [815, 559] width 76 height 32
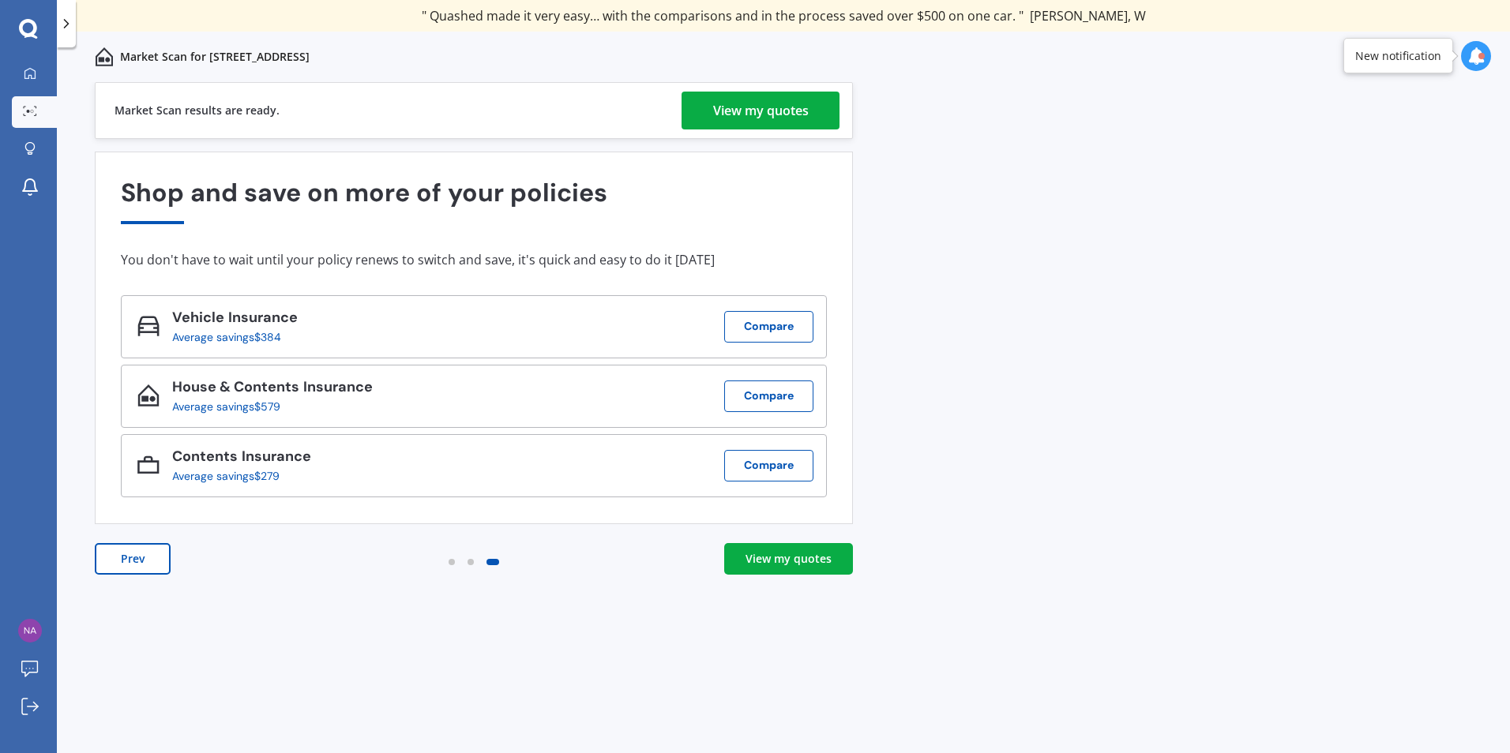
click at [794, 561] on div "View my quotes" at bounding box center [788, 559] width 86 height 16
